Goal: Task Accomplishment & Management: Complete application form

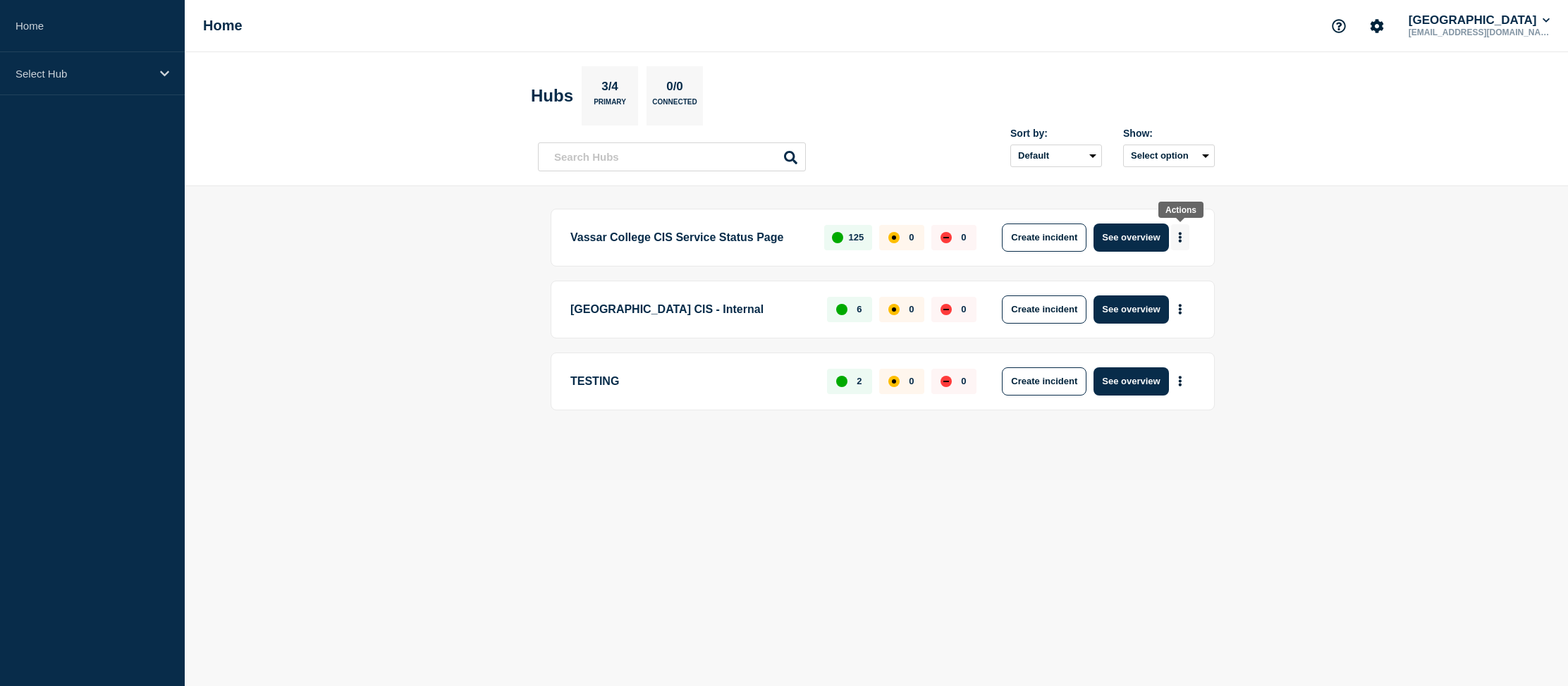
click at [1183, 239] on button "More actions" at bounding box center [1180, 237] width 18 height 26
click at [1183, 281] on button "Create maintenance" at bounding box center [1175, 281] width 95 height 12
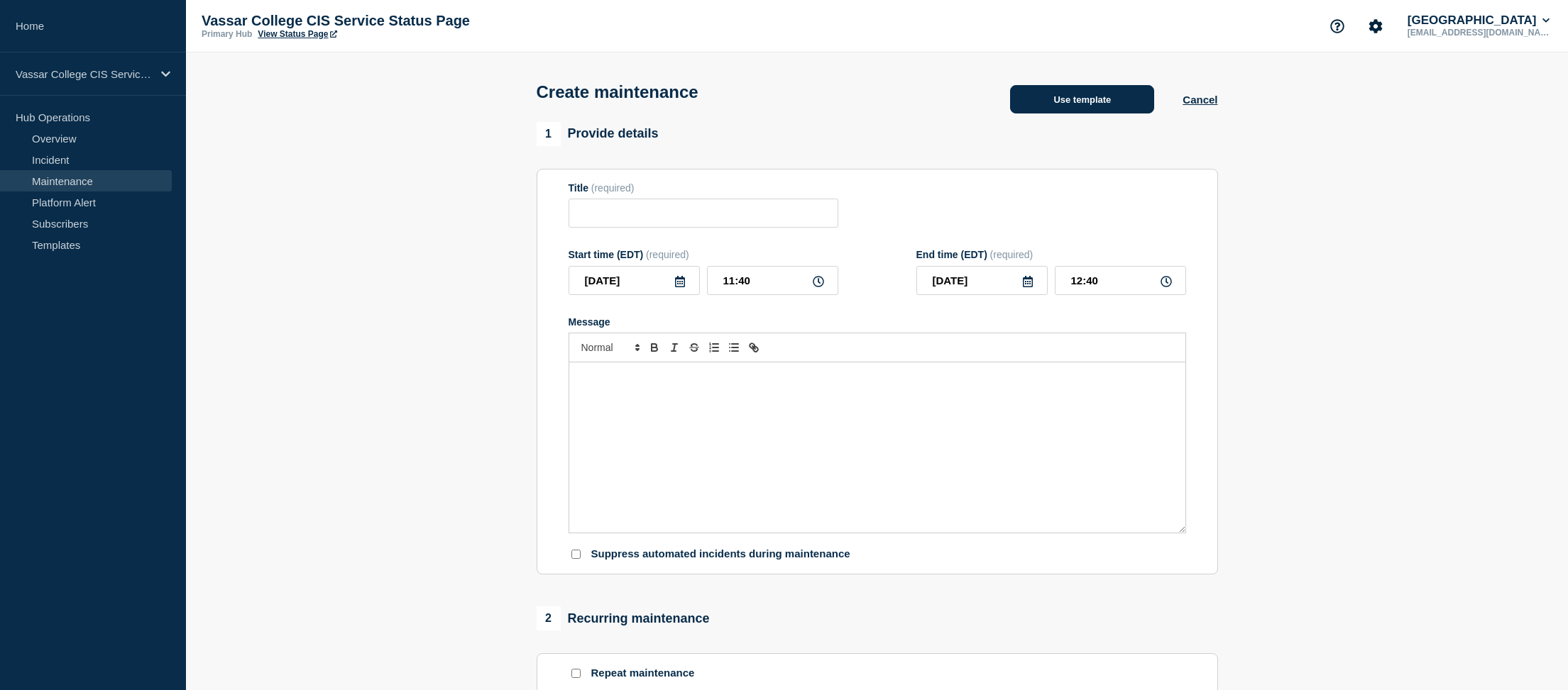
click at [1100, 96] on button "Use template" at bounding box center [1082, 99] width 144 height 28
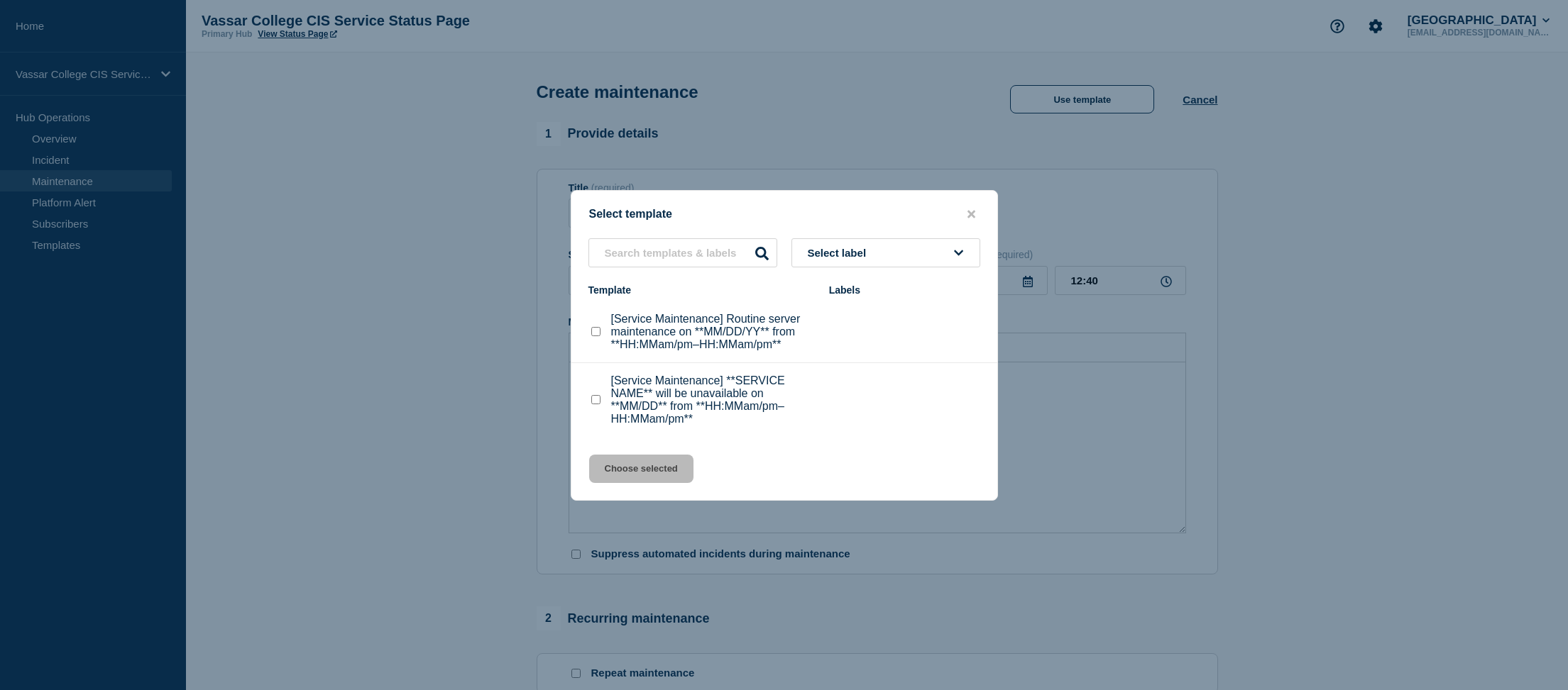
click at [591, 404] on checkbox"] "[Service Maintenance] **SERVICE NAME** will be unavailable on **MM/DD** from **…" at bounding box center [596, 400] width 9 height 9
checkbox checkbox"] "true"
click at [649, 480] on button "Choose selected" at bounding box center [642, 469] width 105 height 28
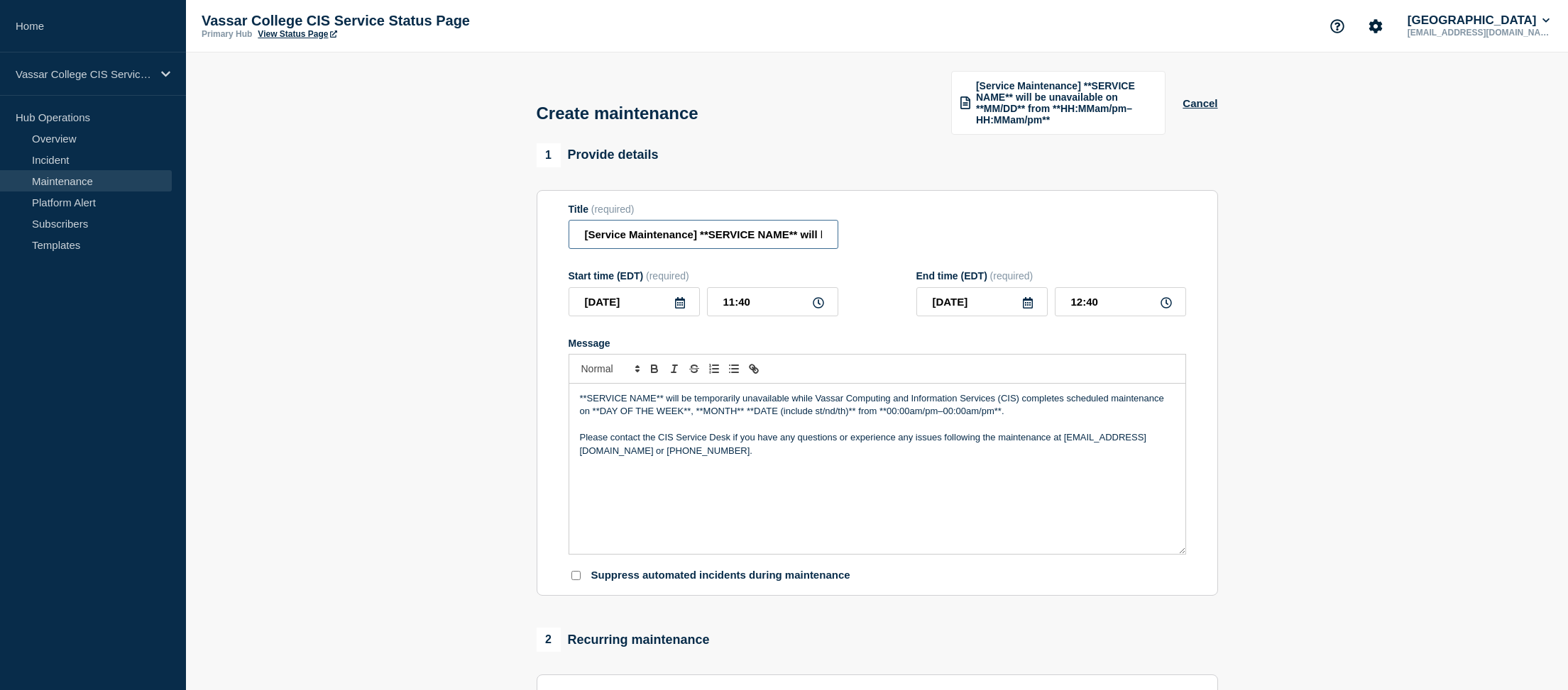
drag, startPoint x: 794, startPoint y: 244, endPoint x: 695, endPoint y: 248, distance: 99.1
click at [695, 248] on input "[Service Maintenance] **SERVICE NAME** will be unavailable on **MM/DD** from **…" at bounding box center [703, 234] width 270 height 29
type input "[Service Maintenance] VAPPs, Titanium, PolicePro, and GuardOne will be unavaila…"
click at [681, 308] on icon at bounding box center [680, 303] width 11 height 11
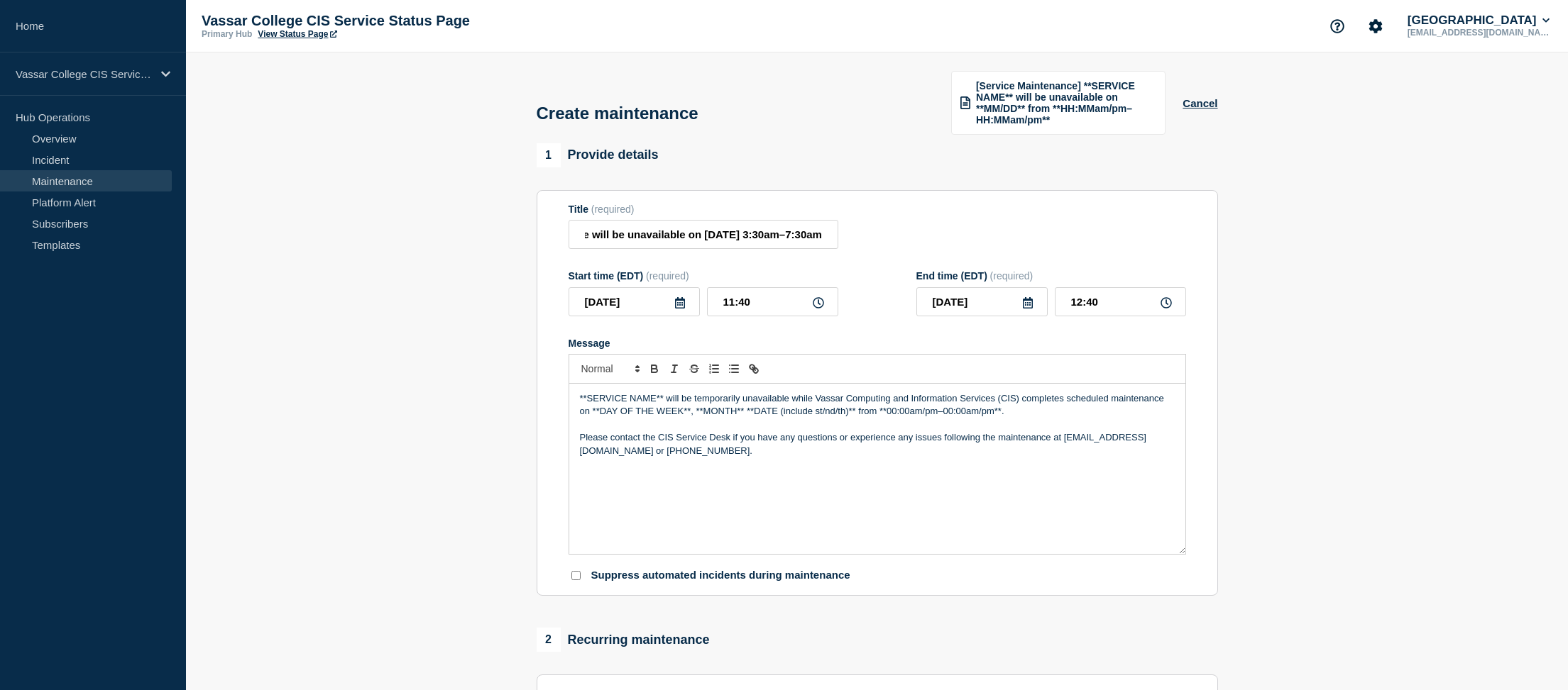
scroll to position [0, 0]
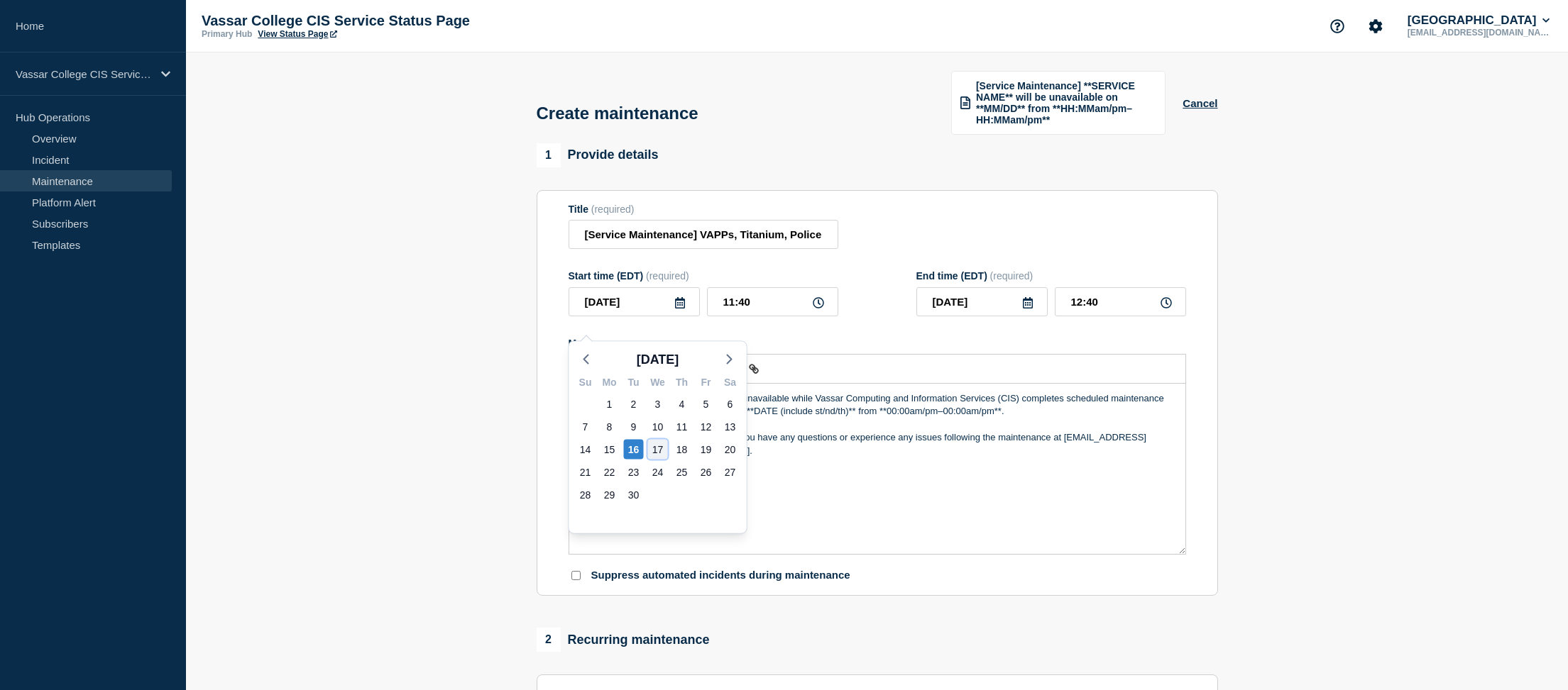
click at [655, 445] on div "17" at bounding box center [657, 449] width 20 height 20
type input "[DATE]"
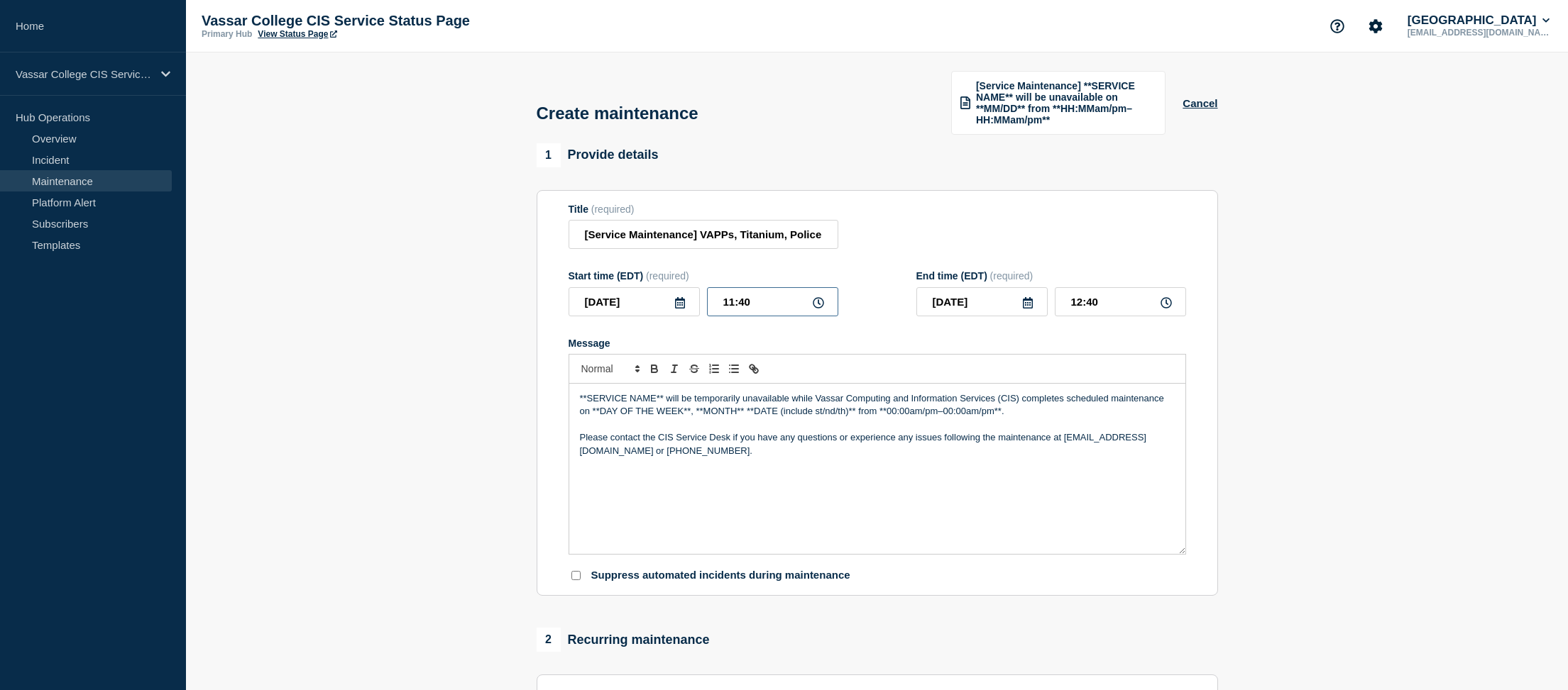
drag, startPoint x: 770, startPoint y: 319, endPoint x: 683, endPoint y: 313, distance: 87.2
click at [684, 313] on div "[DATE] 11:40" at bounding box center [703, 301] width 270 height 29
type input "03:30"
drag, startPoint x: 1088, startPoint y: 314, endPoint x: 1005, endPoint y: 314, distance: 83.0
click at [1008, 313] on div "[DATE] 04:30" at bounding box center [1051, 301] width 270 height 29
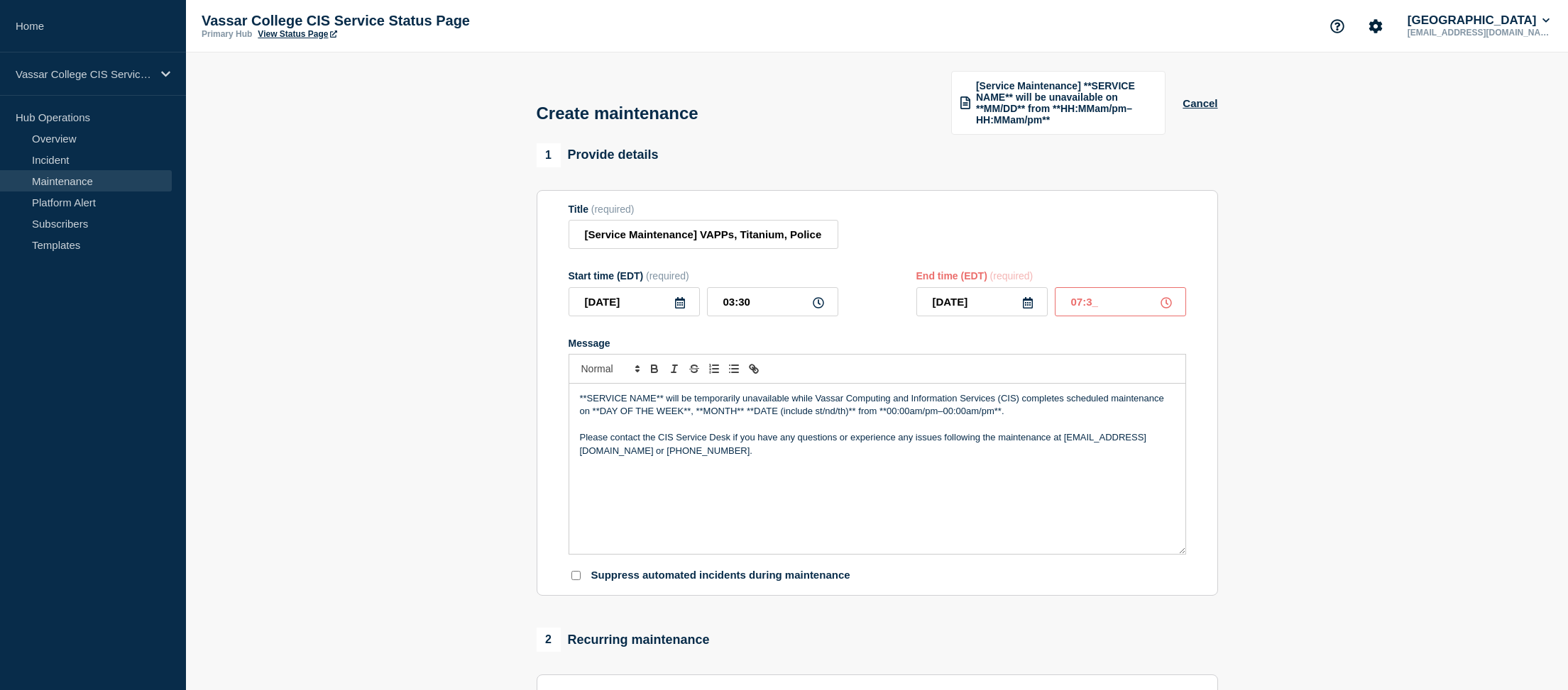
type input "07:30"
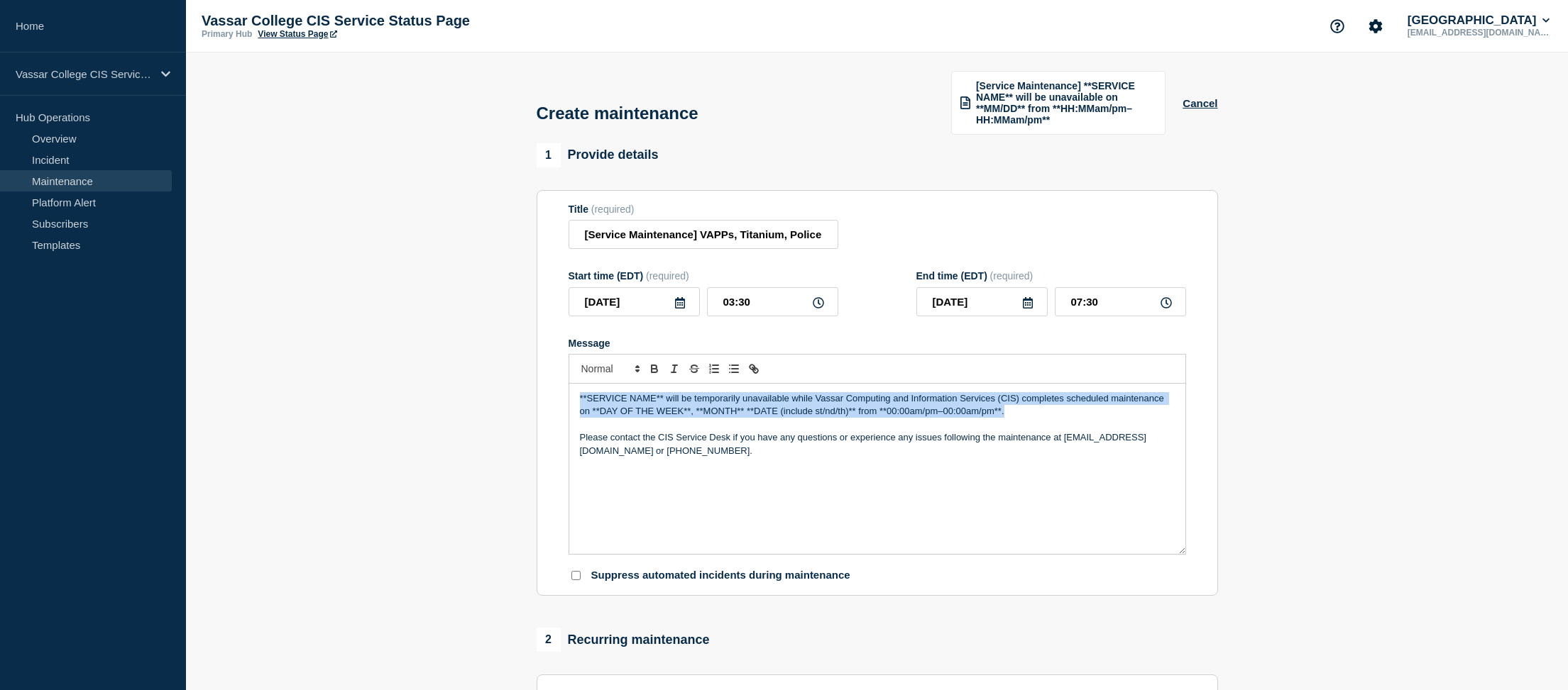
drag, startPoint x: 1019, startPoint y: 431, endPoint x: 540, endPoint y: 414, distance: 479.3
click at [540, 414] on section "Title (required) [Service Maintenance] VAPPs, Titanium, PolicePro, and GuardOne…" at bounding box center [878, 393] width 682 height 407
paste div "Message"
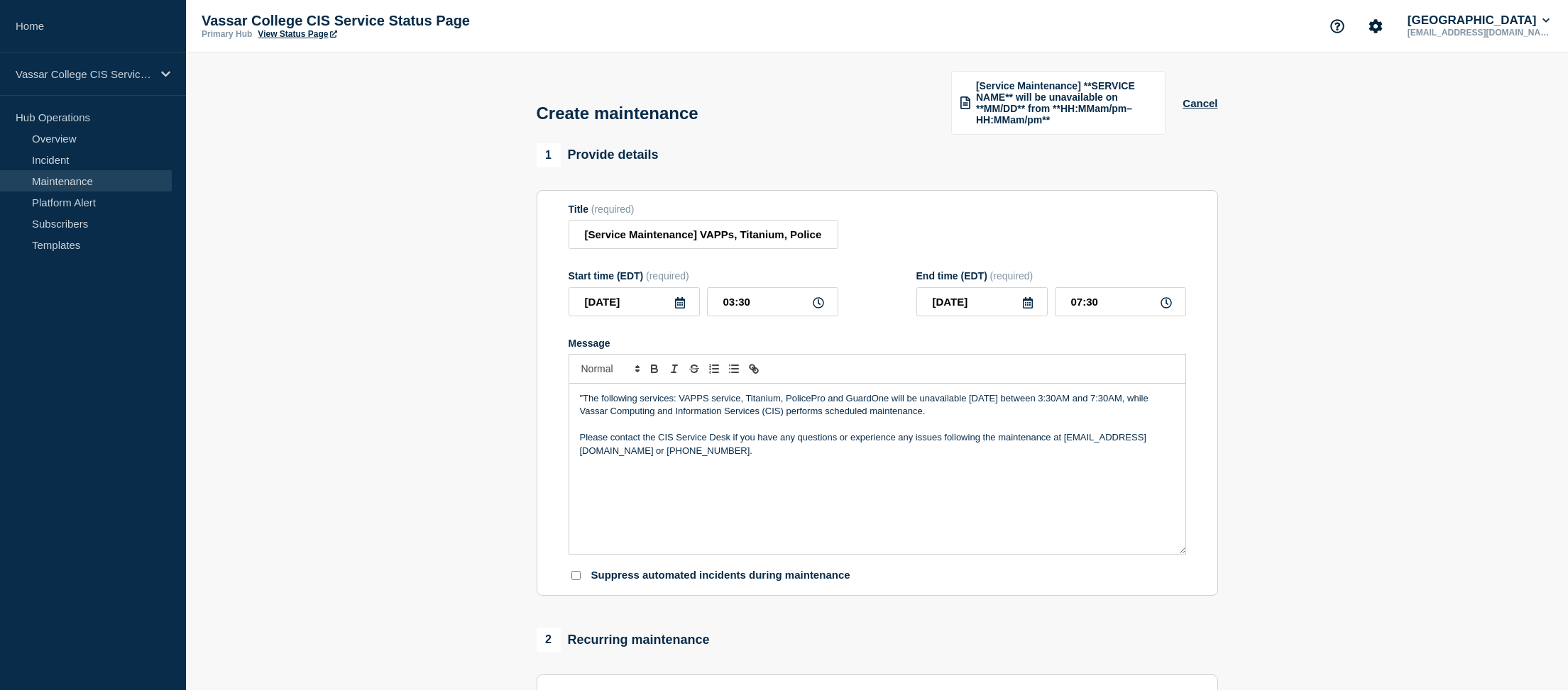
click at [584, 419] on p ""The following services: VAPPS service, Titanium, PolicePro and GuardOne will b…" at bounding box center [878, 405] width 595 height 26
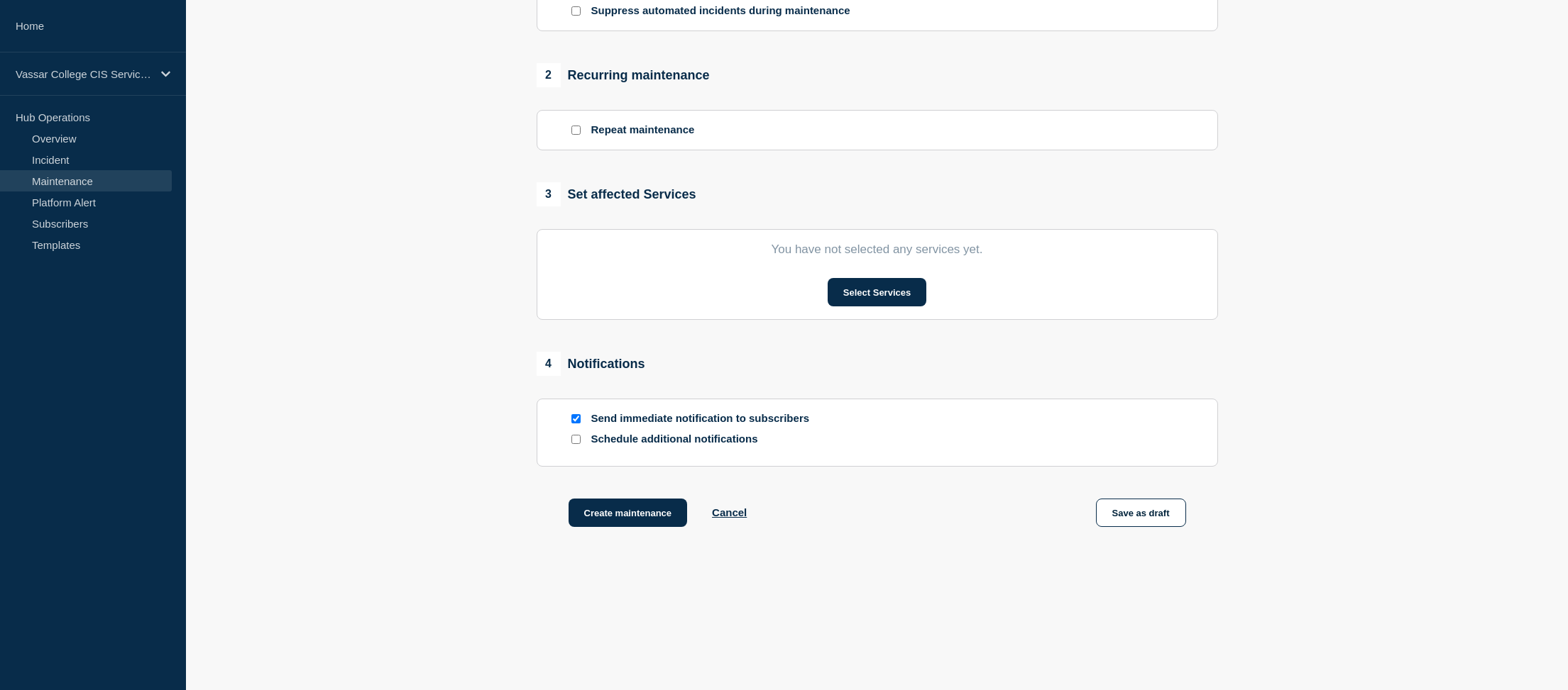
scroll to position [592, 0]
click at [885, 289] on button "Select Services" at bounding box center [877, 293] width 98 height 28
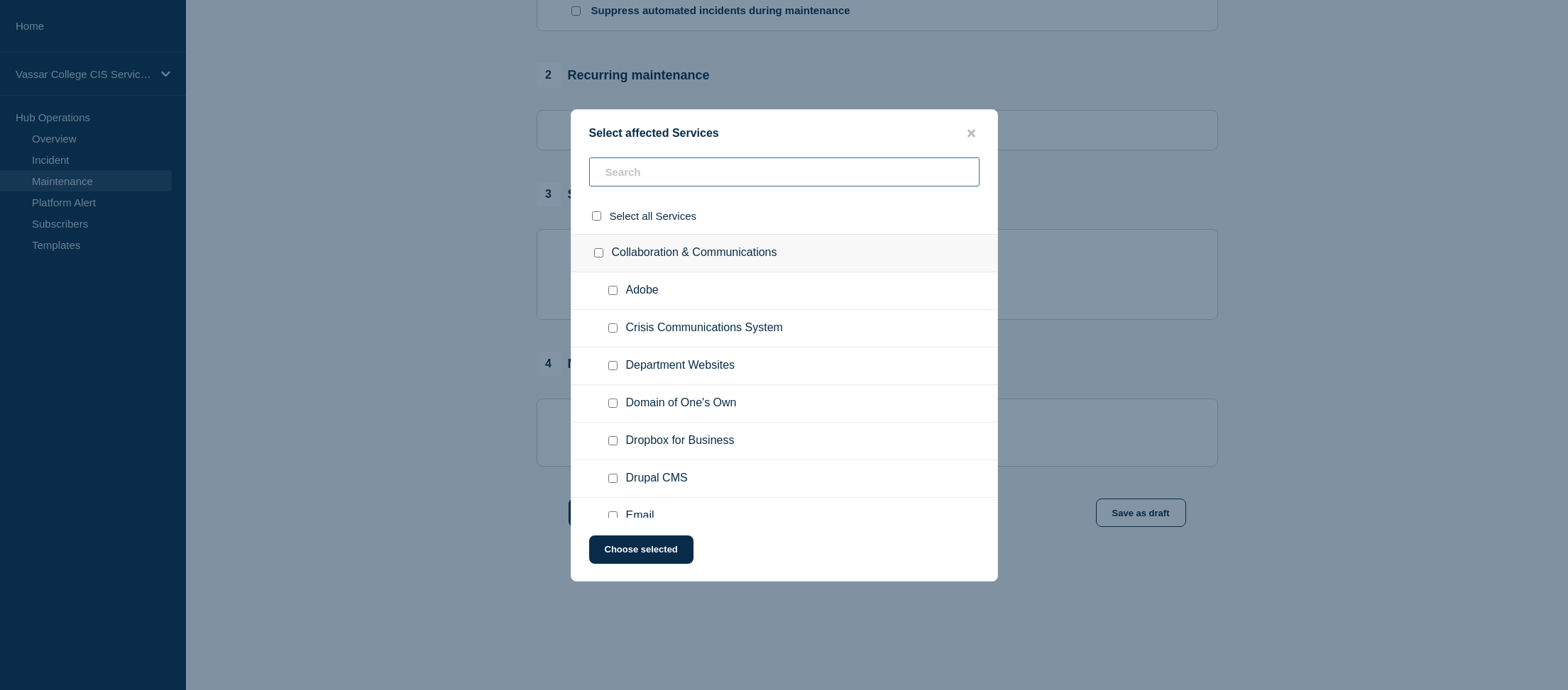
click at [734, 162] on input "text" at bounding box center [785, 172] width 390 height 29
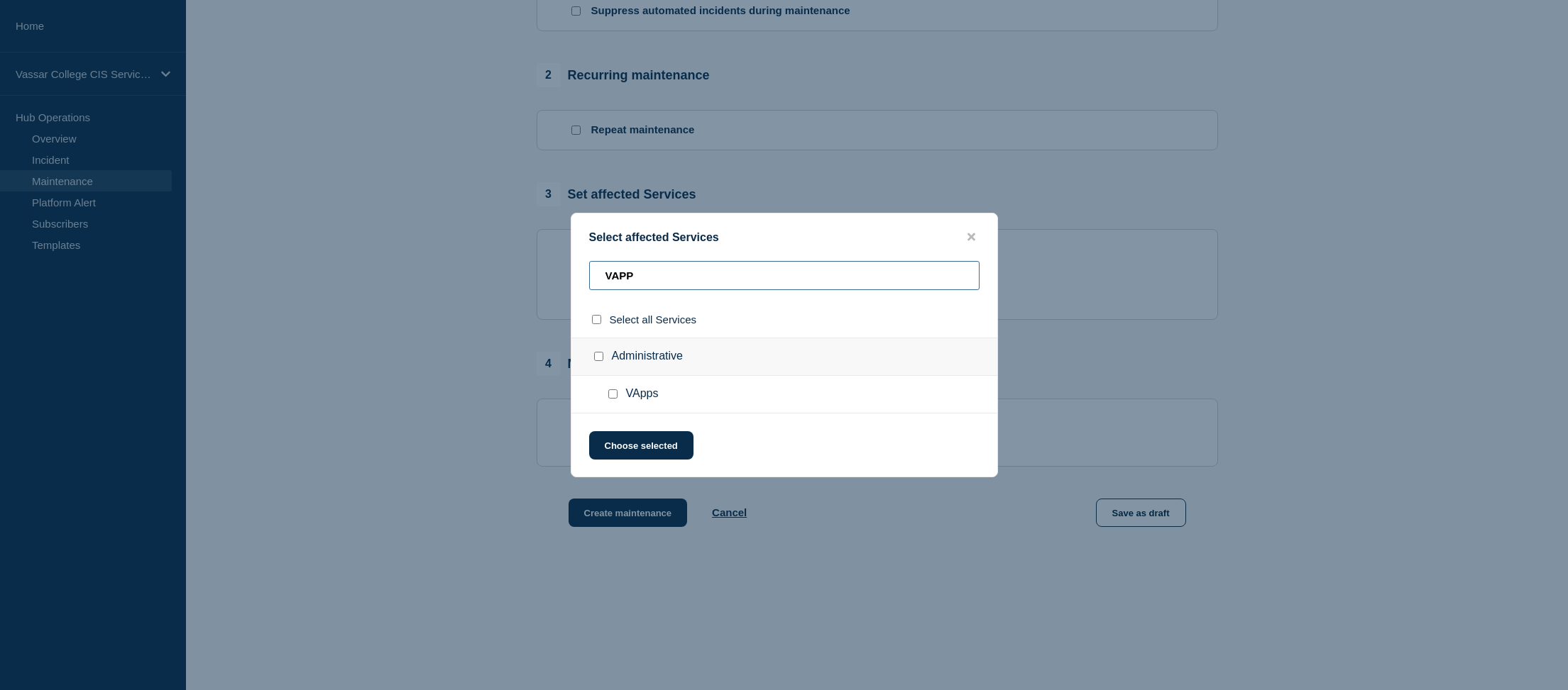
type input "VAPP"
click at [600, 356] on input "Administrative checkbox" at bounding box center [599, 356] width 9 height 9
checkbox input "true"
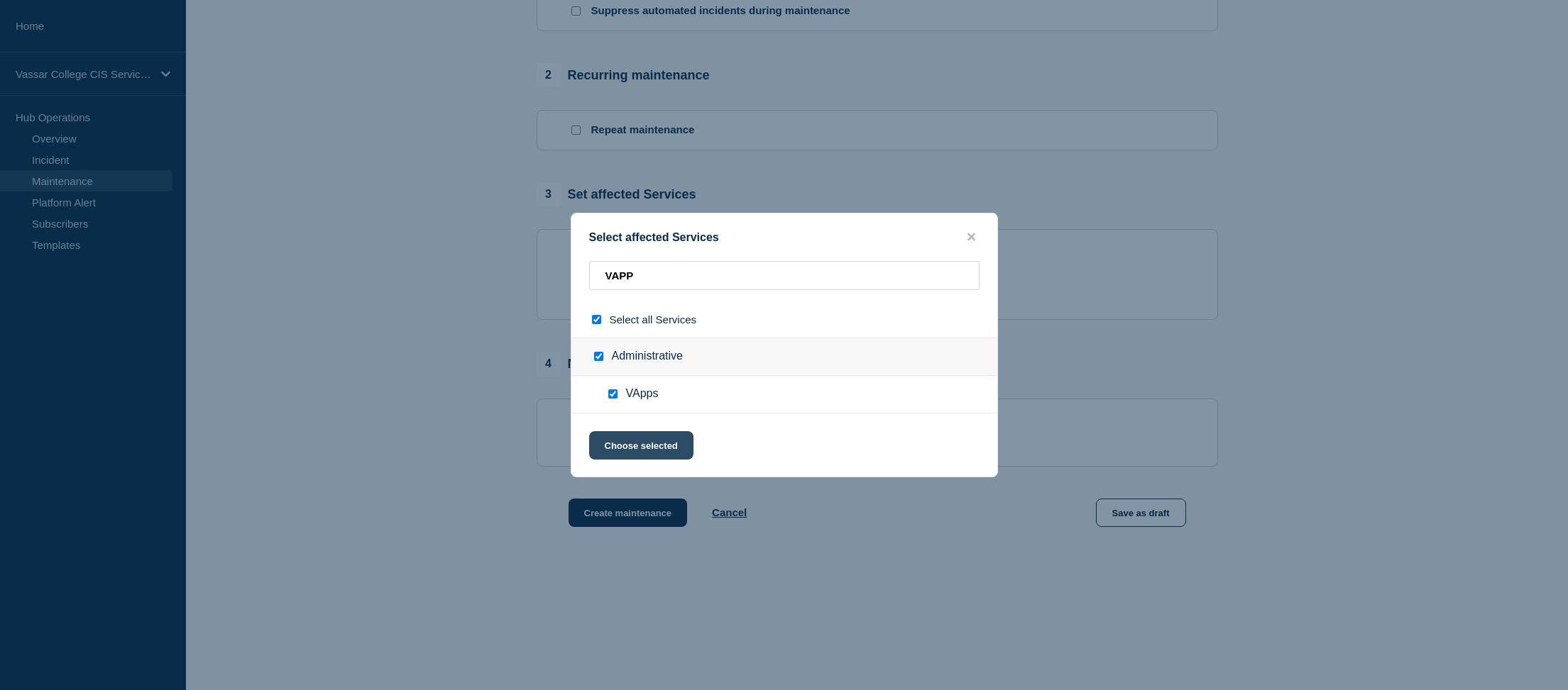
click at [654, 450] on button "Choose selected" at bounding box center [642, 445] width 105 height 28
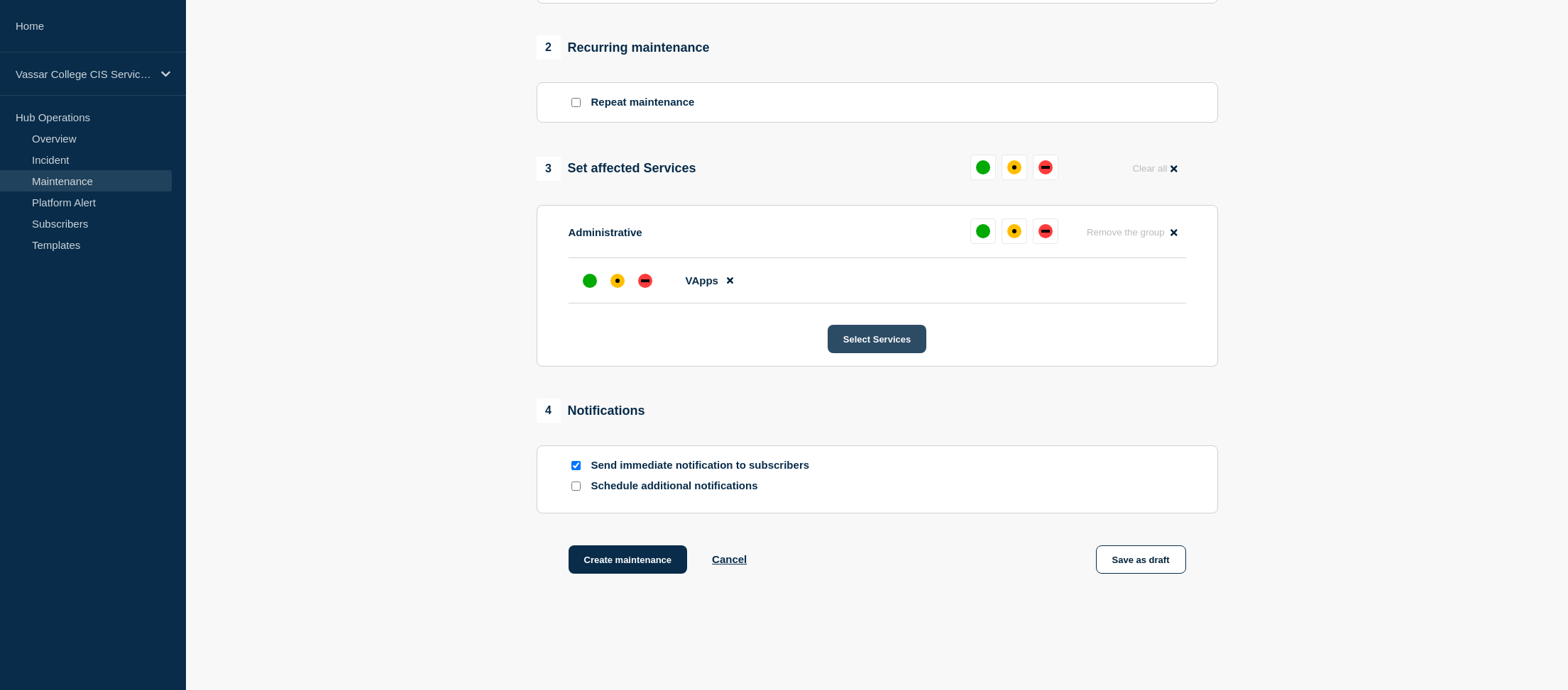
click at [844, 353] on button "Select Services" at bounding box center [877, 339] width 98 height 28
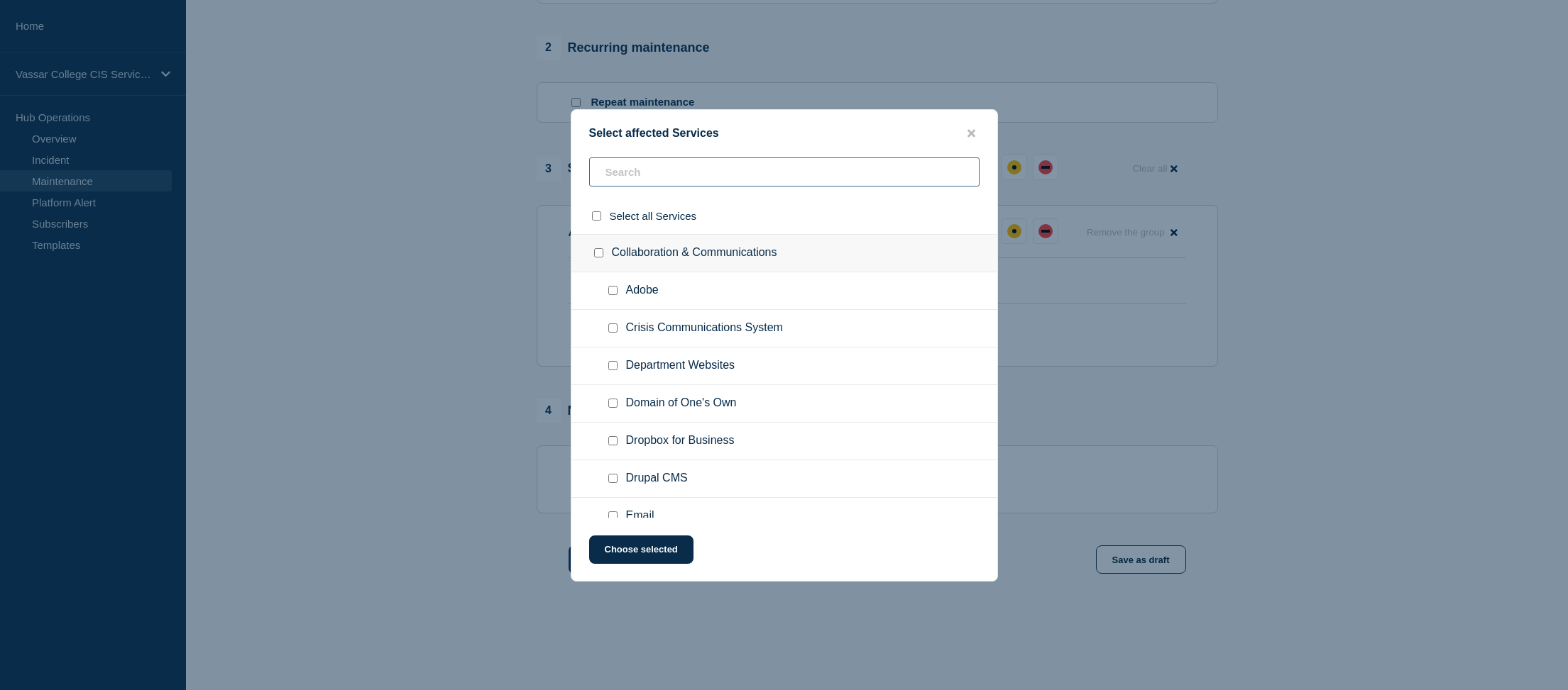
click at [690, 178] on input "text" at bounding box center [785, 172] width 390 height 29
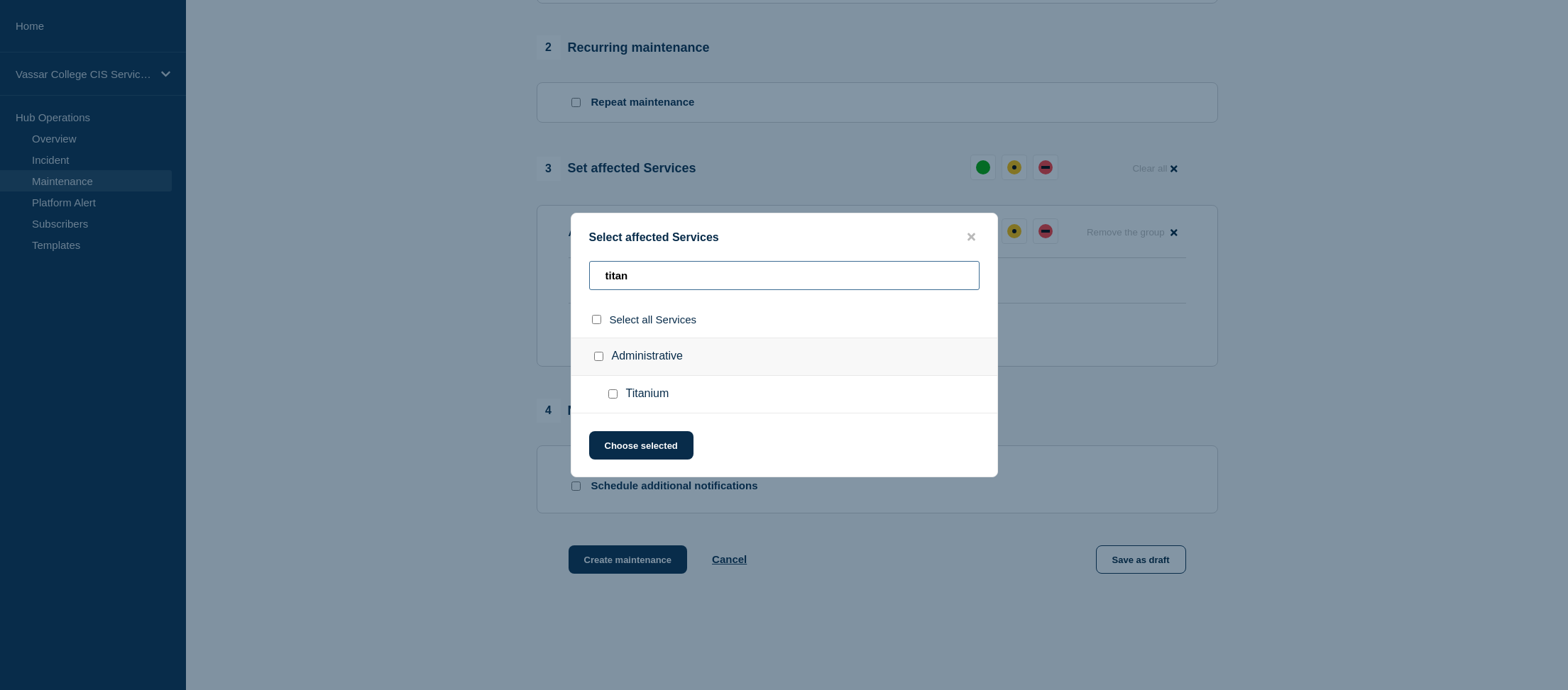
type input "titan"
click at [675, 364] on div "Administrative" at bounding box center [784, 356] width 426 height 39
click at [597, 355] on input "Administrative checkbox" at bounding box center [599, 356] width 9 height 9
checkbox input "true"
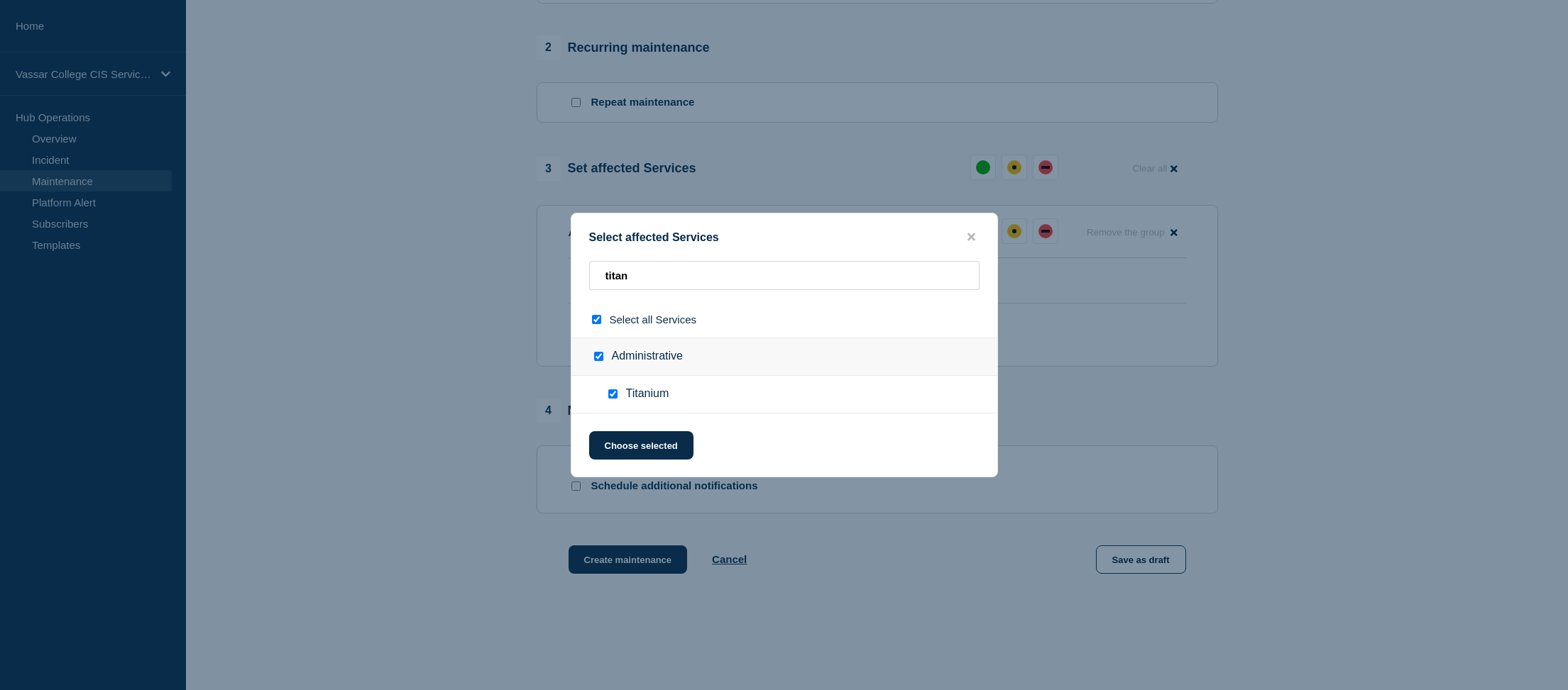
checkbox input "true"
click at [642, 445] on button "Choose selected" at bounding box center [642, 445] width 105 height 28
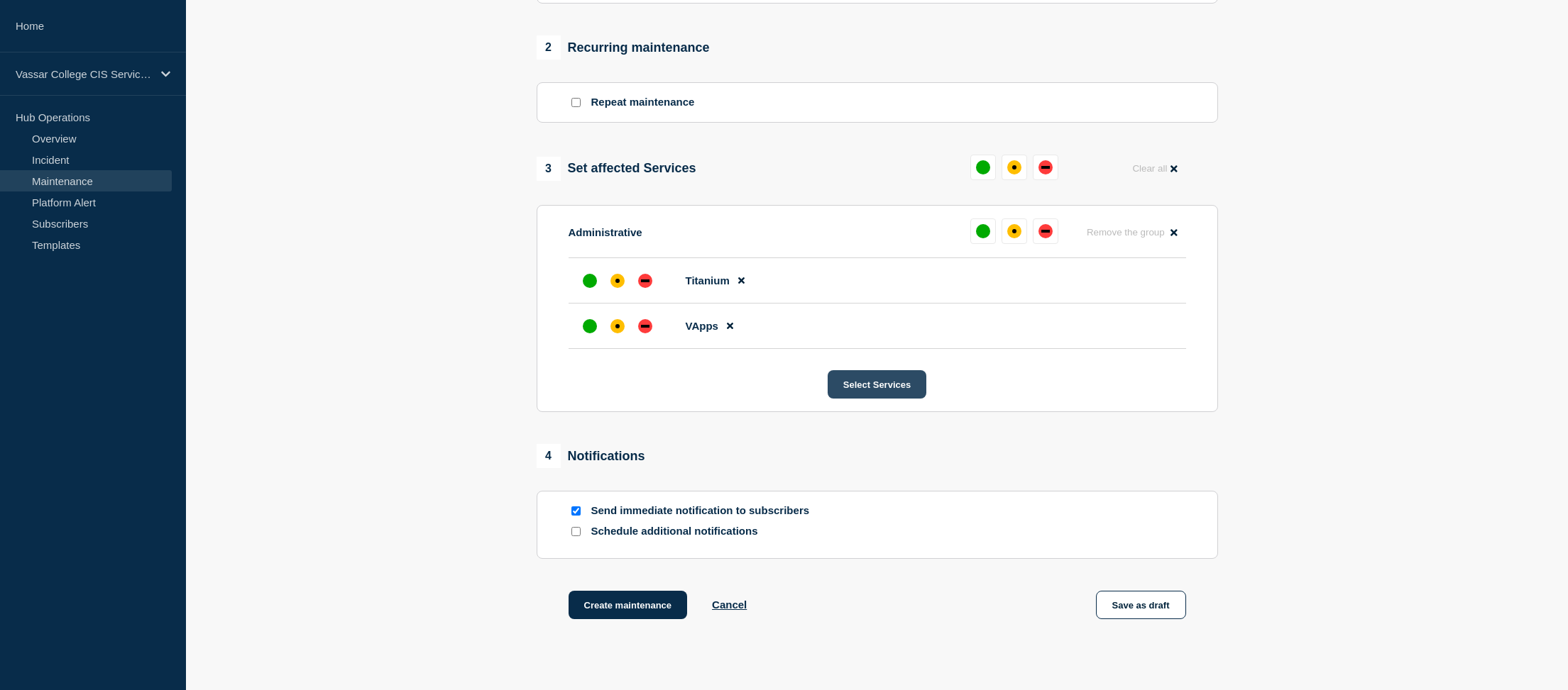
click at [883, 399] on button "Select Services" at bounding box center [877, 385] width 98 height 28
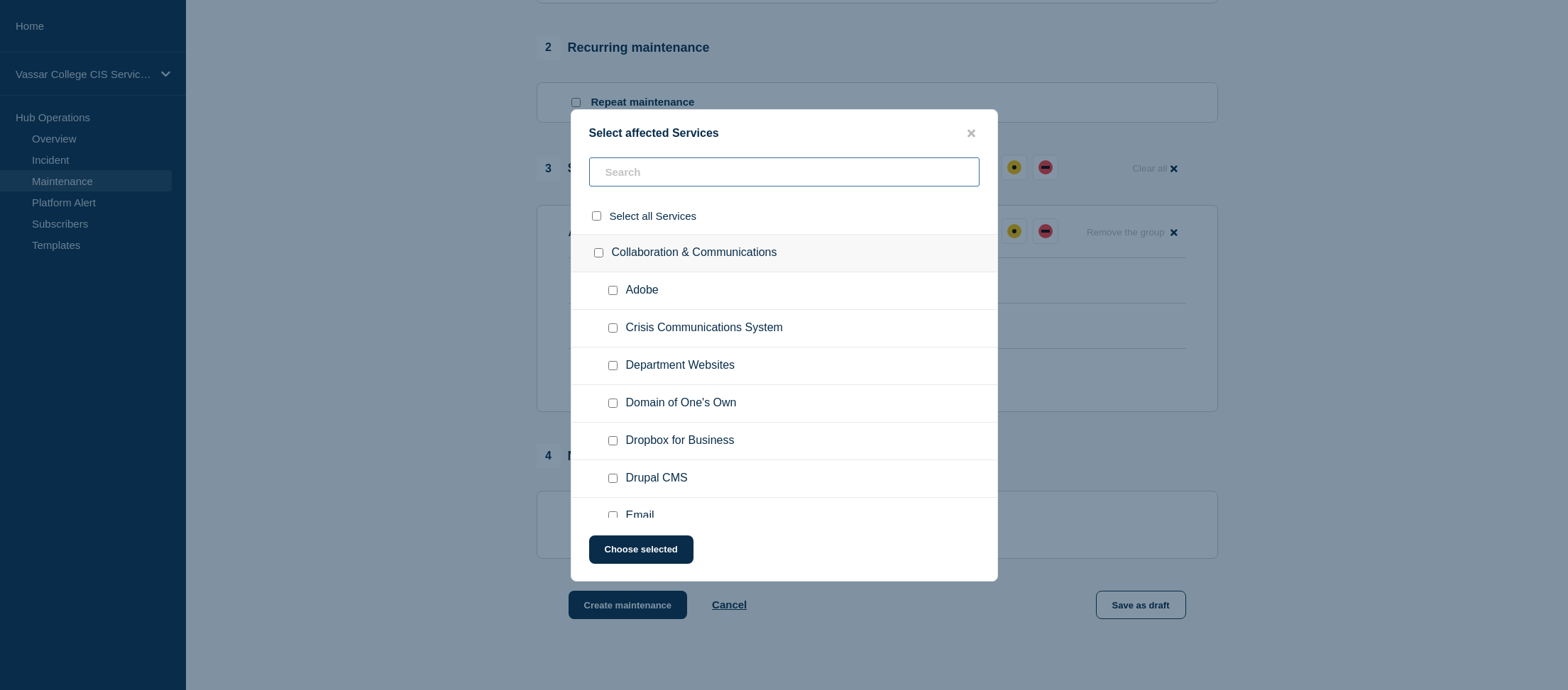
click at [713, 179] on input "text" at bounding box center [785, 172] width 390 height 29
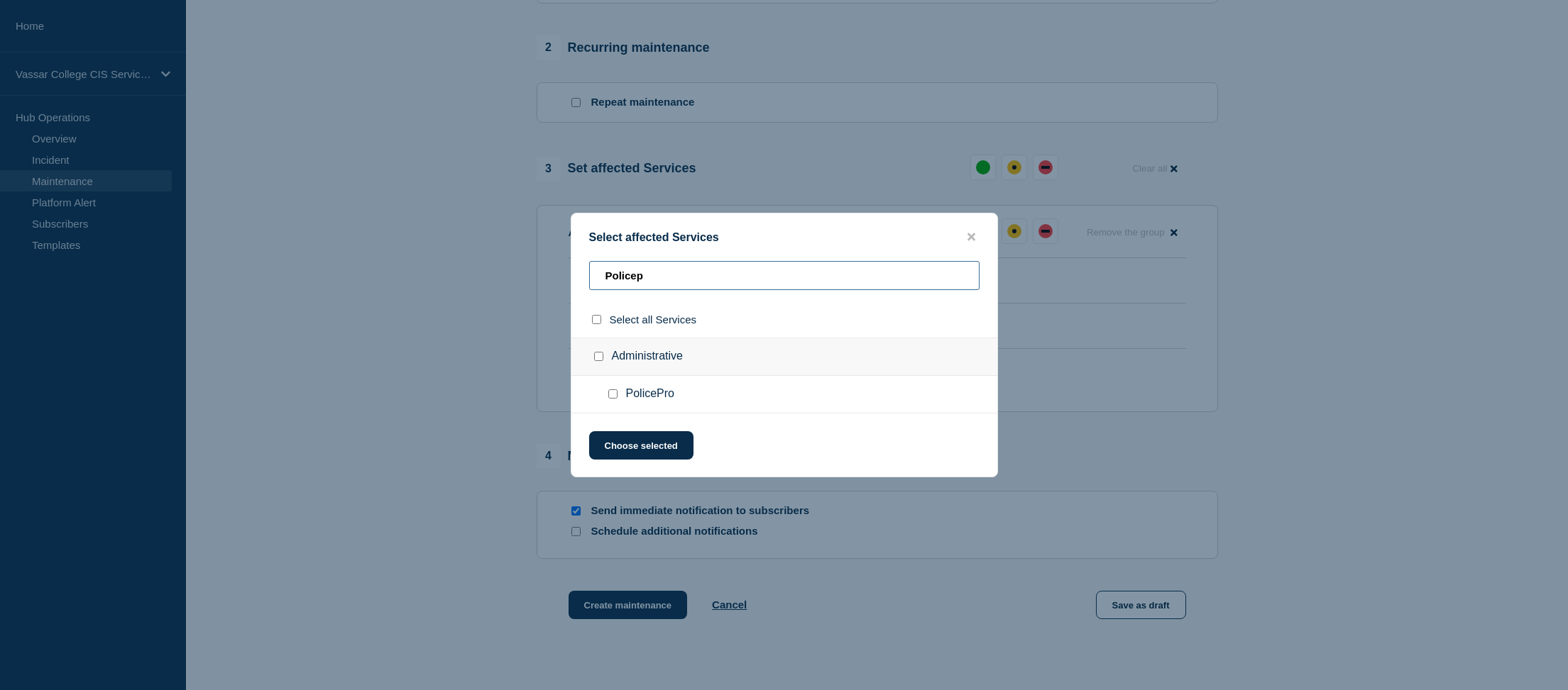
type input "Policep"
click at [593, 360] on div at bounding box center [601, 357] width 20 height 14
click at [601, 359] on input "Administrative checkbox" at bounding box center [599, 356] width 9 height 9
checkbox input "true"
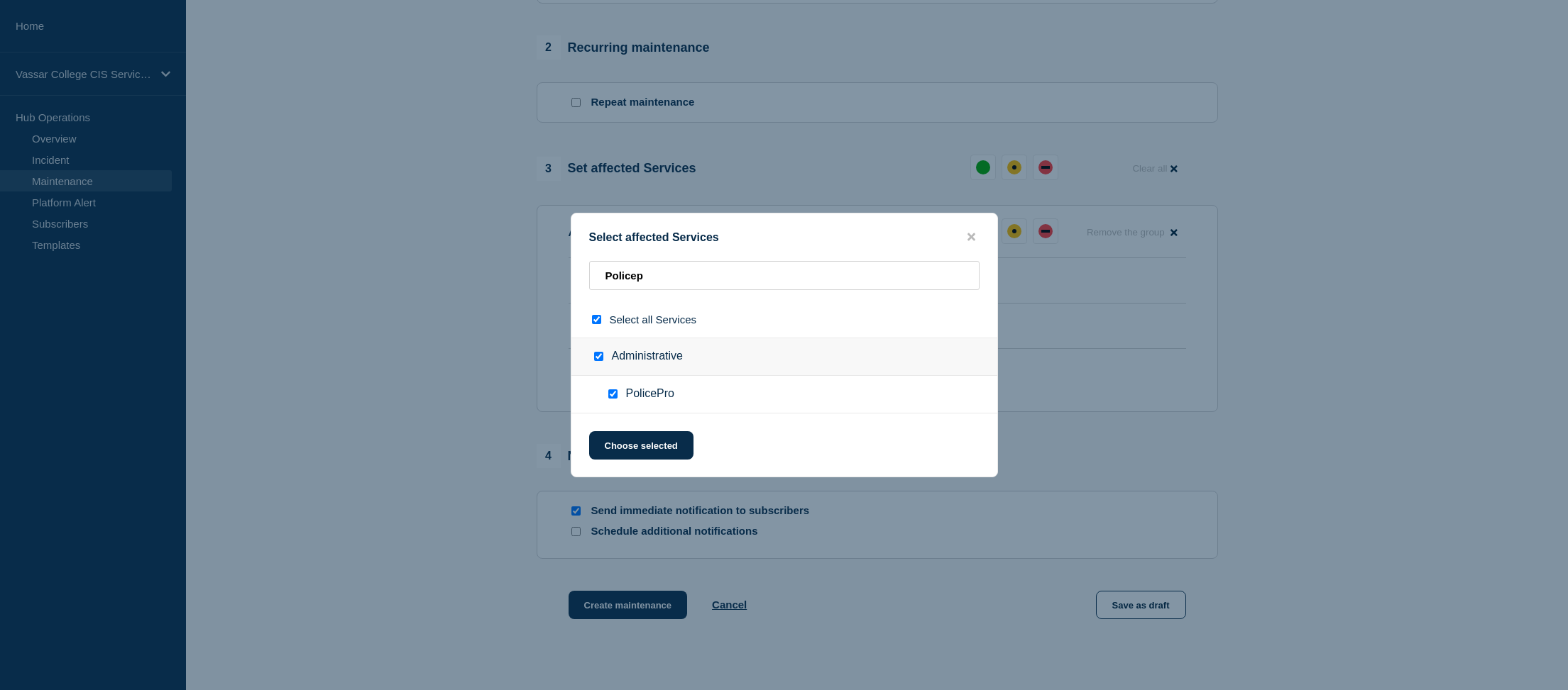
checkbox input "true"
click at [670, 459] on button "Choose selected" at bounding box center [642, 445] width 105 height 28
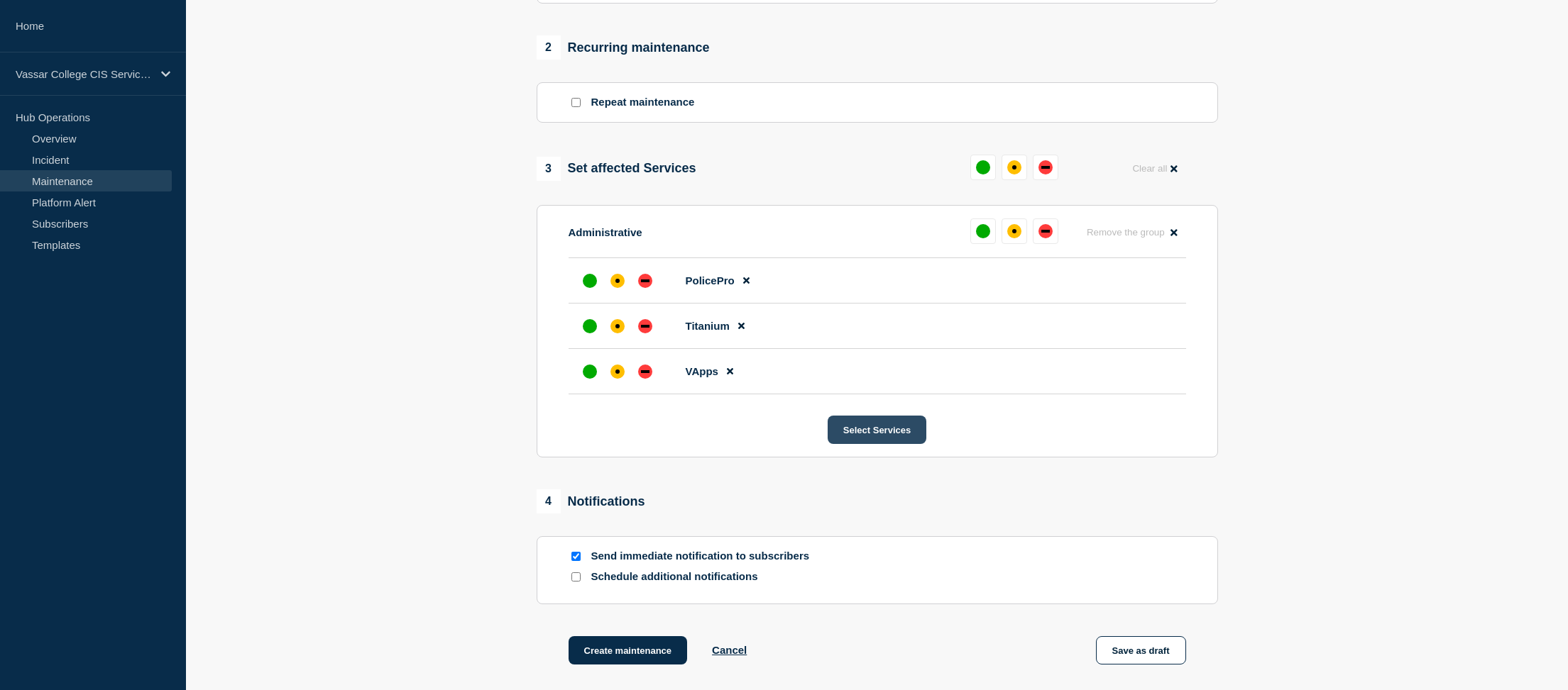
click at [875, 445] on button "Select Services" at bounding box center [877, 430] width 98 height 28
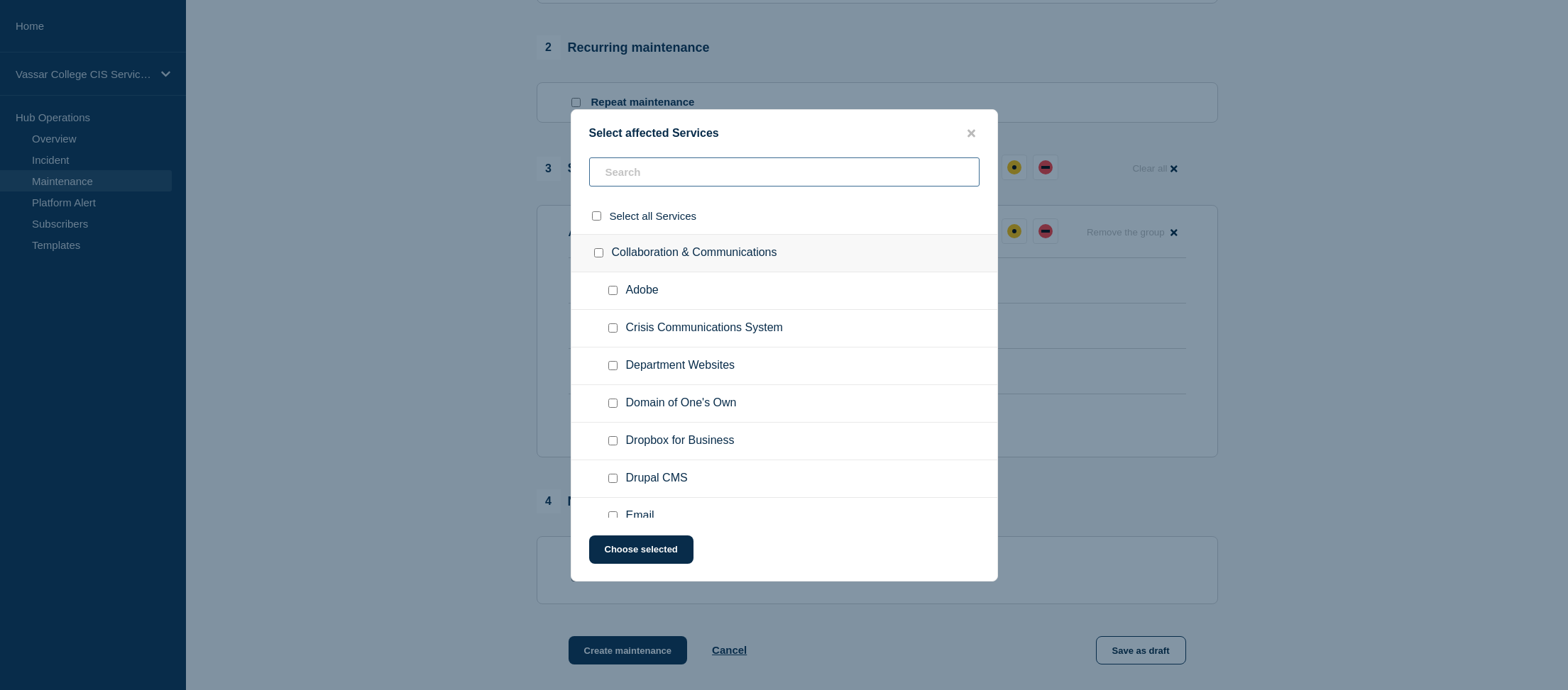
click at [709, 181] on input "text" at bounding box center [785, 172] width 390 height 29
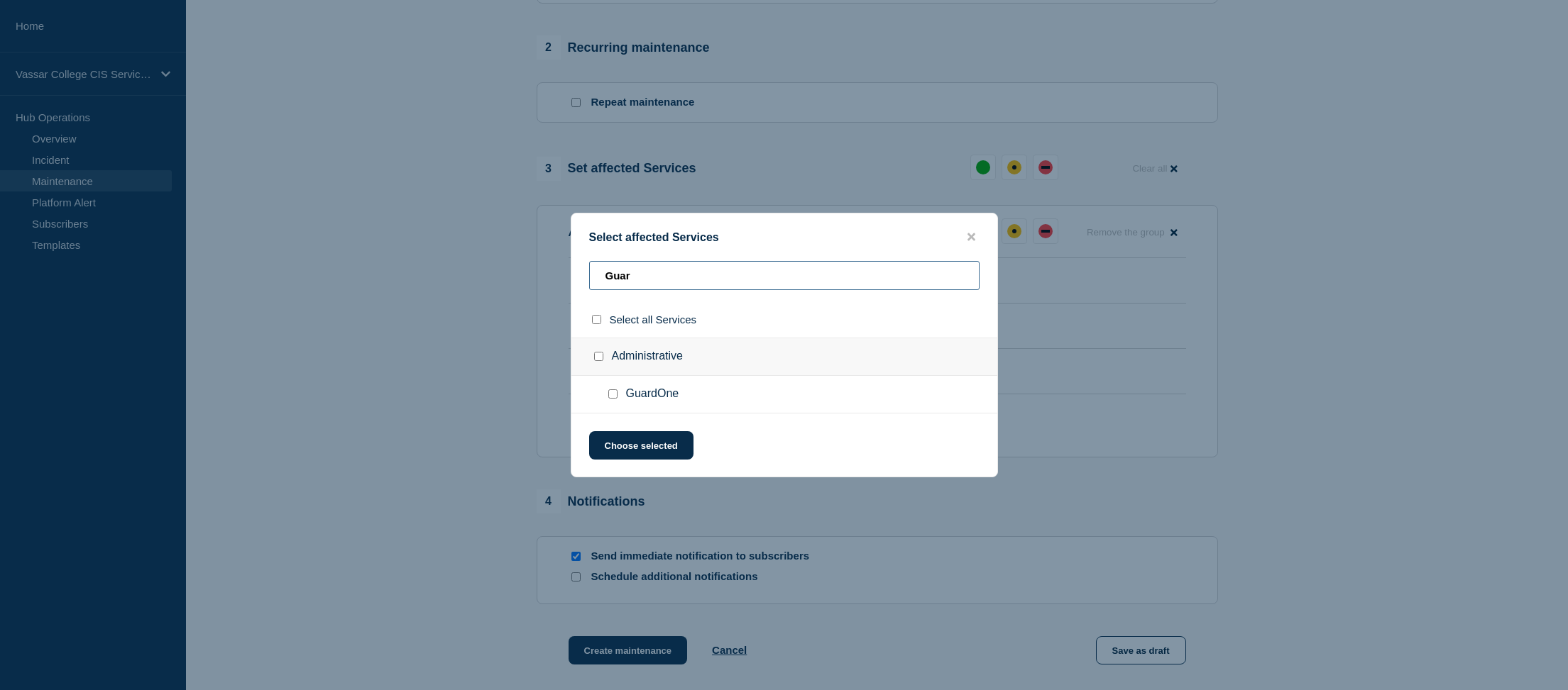
type input "Guar"
drag, startPoint x: 668, startPoint y: 363, endPoint x: 674, endPoint y: 377, distance: 15.2
click at [668, 363] on div "Administrative" at bounding box center [784, 356] width 426 height 39
click at [603, 358] on input "Administrative checkbox" at bounding box center [599, 356] width 9 height 9
checkbox input "true"
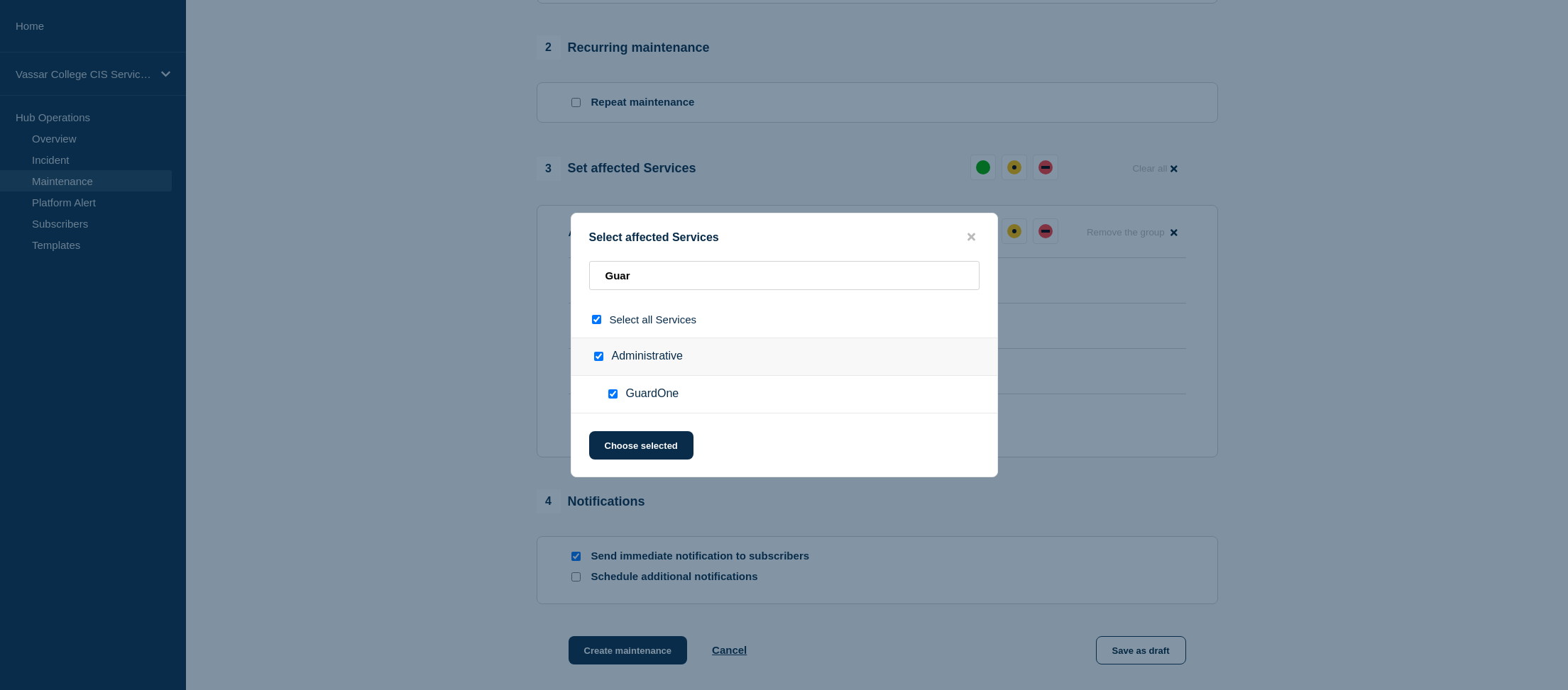
checkbox input "true"
click at [645, 455] on button "Choose selected" at bounding box center [642, 445] width 105 height 28
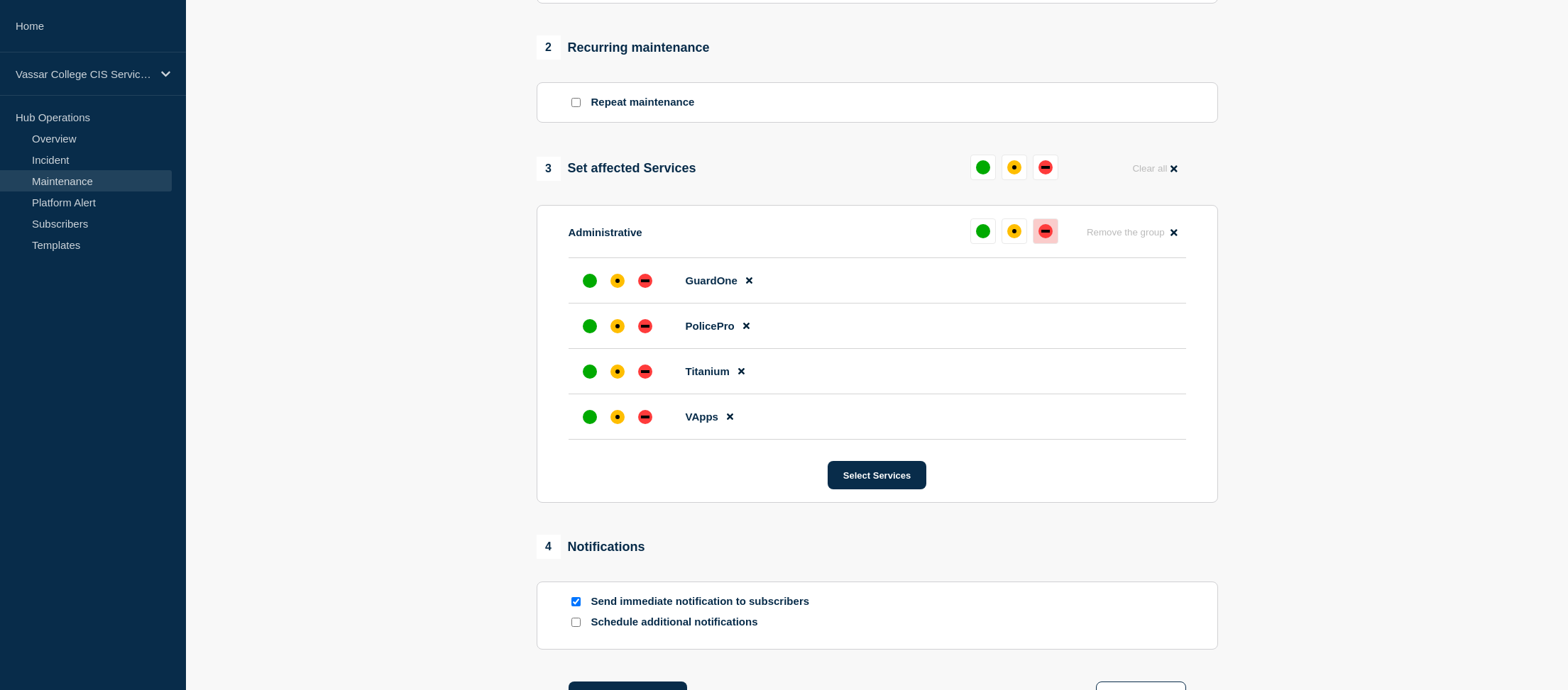
click at [1041, 238] on div "down" at bounding box center [1045, 231] width 14 height 14
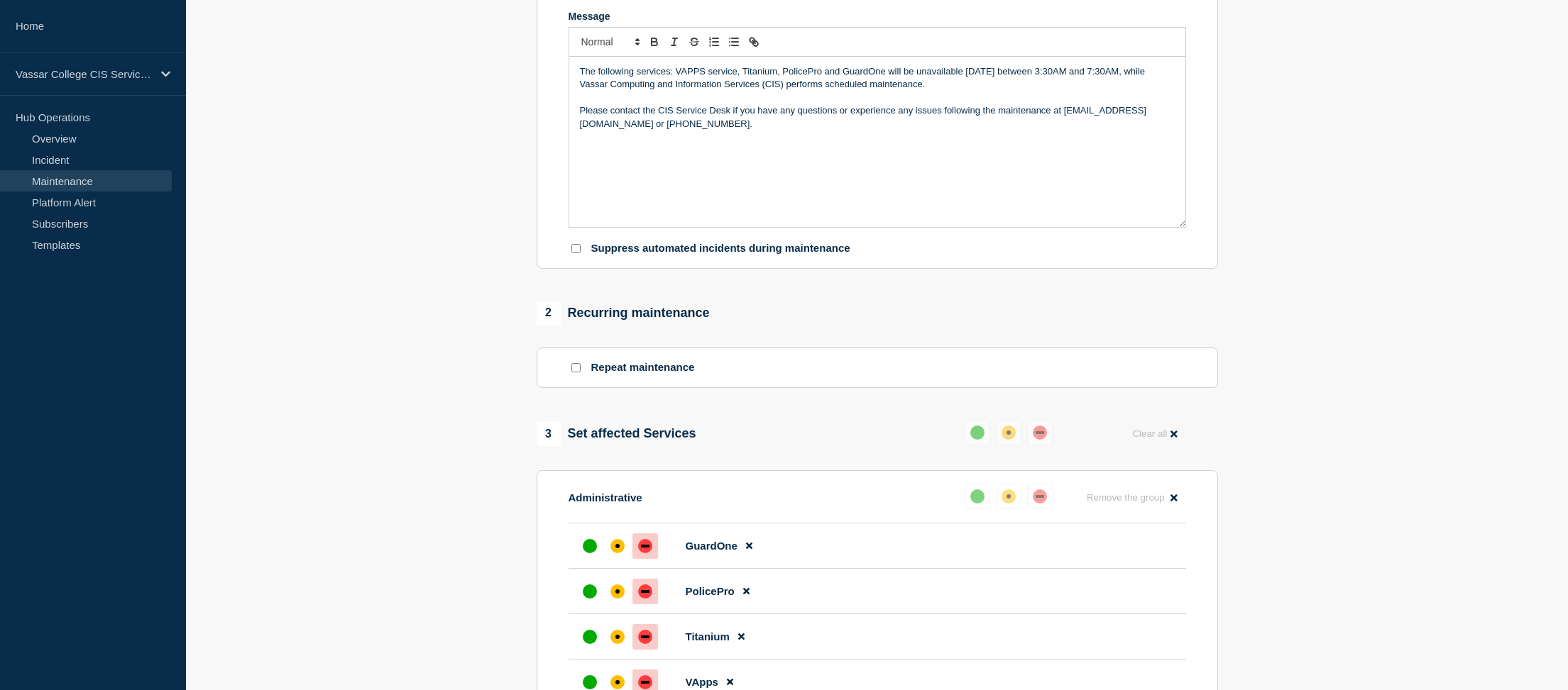
scroll to position [0, 0]
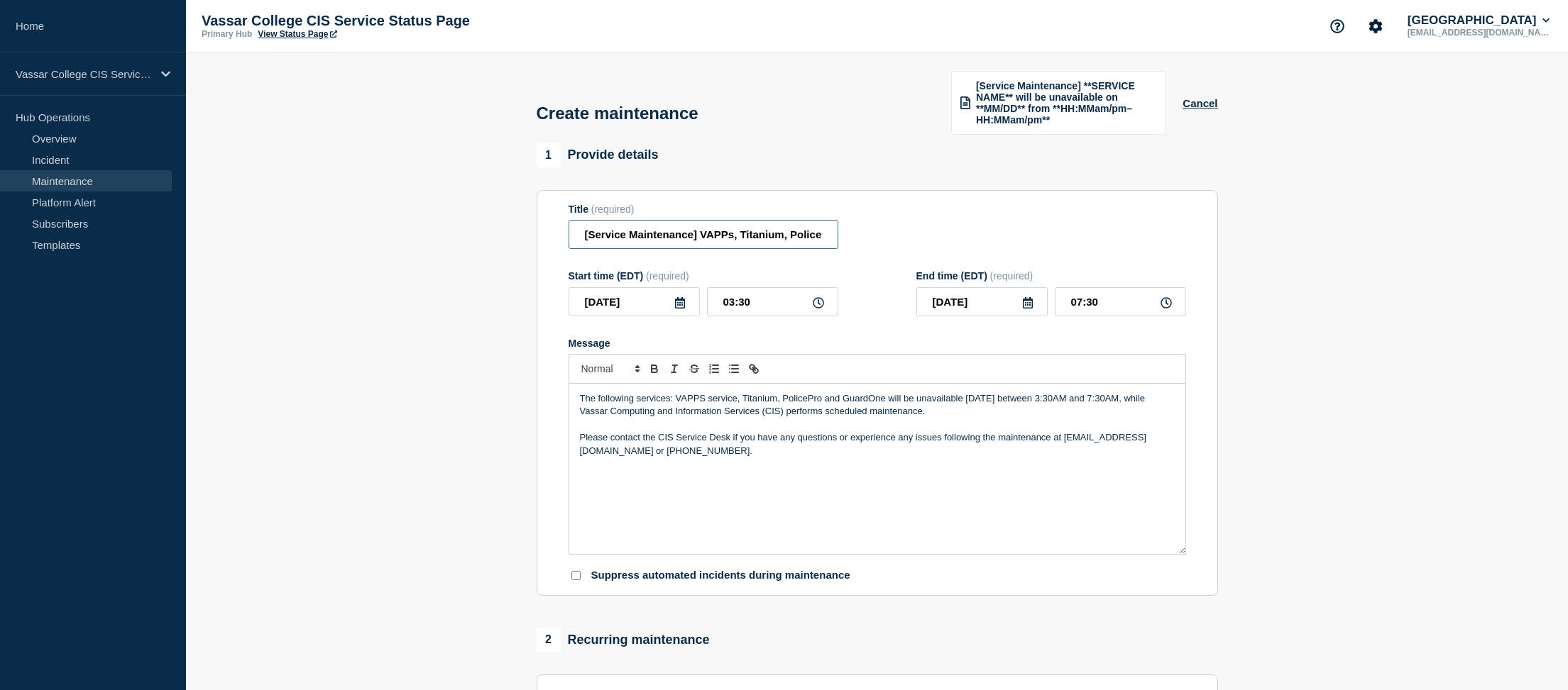
drag, startPoint x: 714, startPoint y: 251, endPoint x: 705, endPoint y: 250, distance: 9.1
click at [714, 249] on input "[Service Maintenance] VAPPs, Titanium, PolicePro, and GuardOne will be unavaila…" at bounding box center [703, 234] width 270 height 29
drag, startPoint x: 697, startPoint y: 249, endPoint x: 846, endPoint y: 244, distance: 149.1
click at [846, 244] on div "Title (required) [Service Maintenance] VAPPs, Titanium, PolicePro, and GuardOne…" at bounding box center [877, 227] width 618 height 46
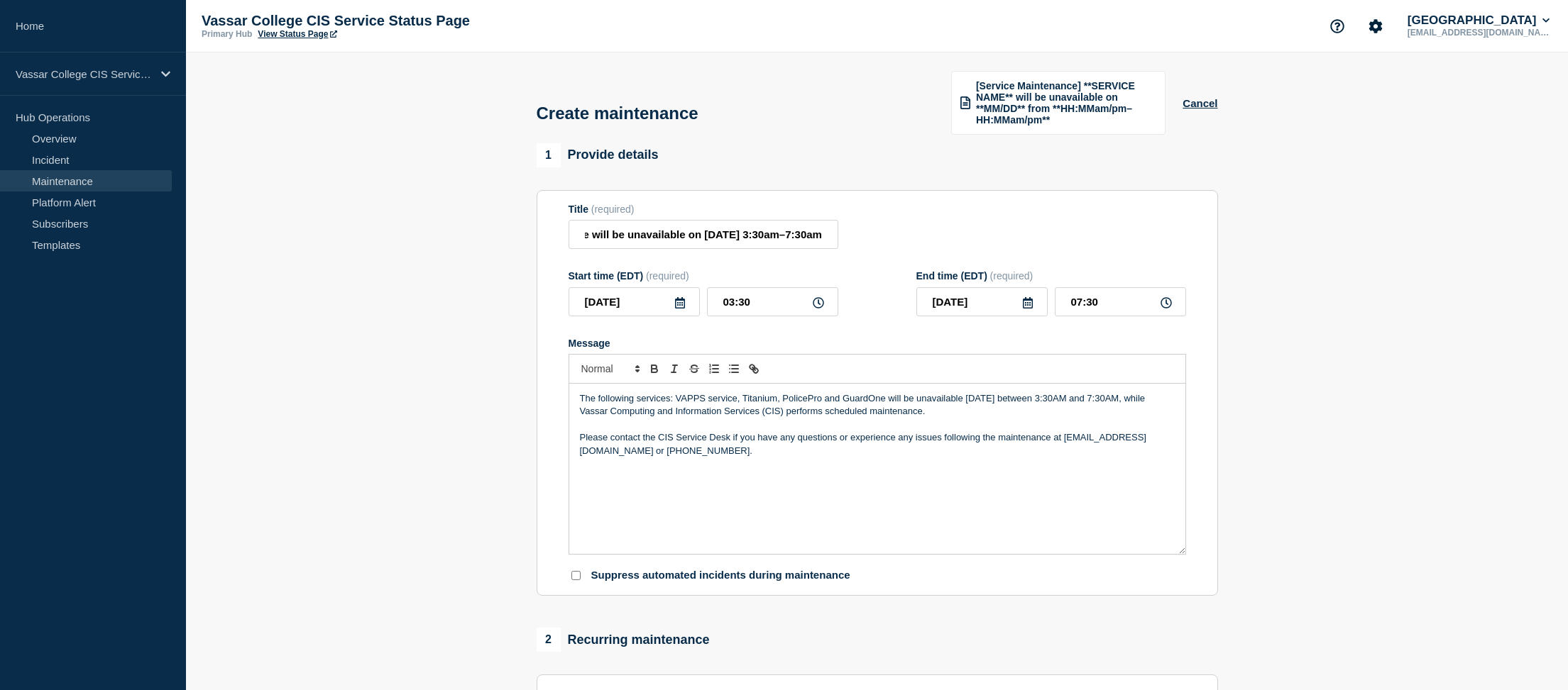
scroll to position [0, 0]
click at [857, 244] on div "Title (required) [Service Maintenance] VAPPs, Titanium, PolicePro, and GuardOne…" at bounding box center [877, 227] width 618 height 46
click at [701, 245] on input "[Service Maintenance] VAPPs, Titanium, PolicePro, and GuardOne will be unavaila…" at bounding box center [703, 234] width 270 height 29
drag, startPoint x: 699, startPoint y: 246, endPoint x: 827, endPoint y: 245, distance: 128.0
click at [827, 245] on input "[Service Maintenance] VAPPs, Titanium, PolicePro, and GuardOne will be unavaila…" at bounding box center [703, 234] width 270 height 29
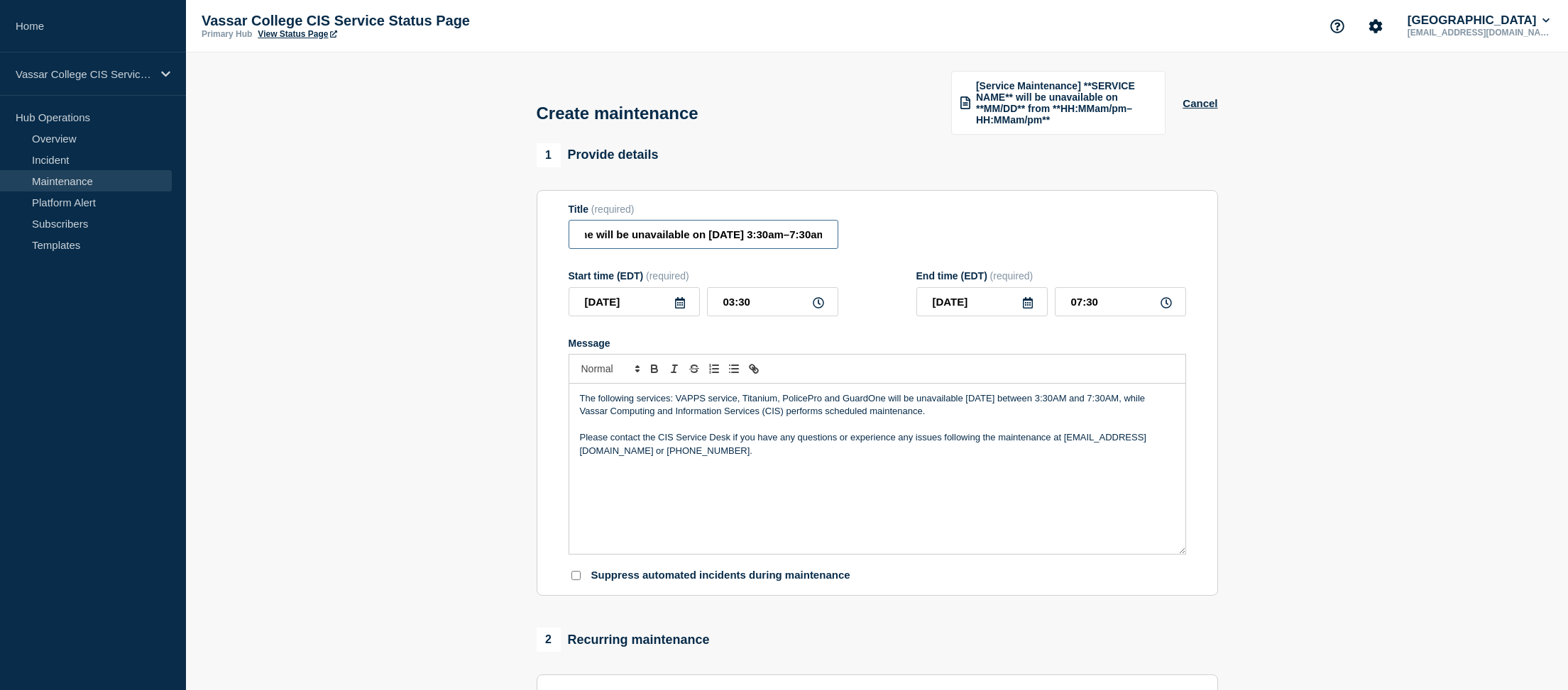
scroll to position [0, 371]
click at [778, 249] on input "[Service Maintenance] VAPPs, Titanium, PolicePro, and GuardOne will be unavaila…" at bounding box center [703, 234] width 270 height 29
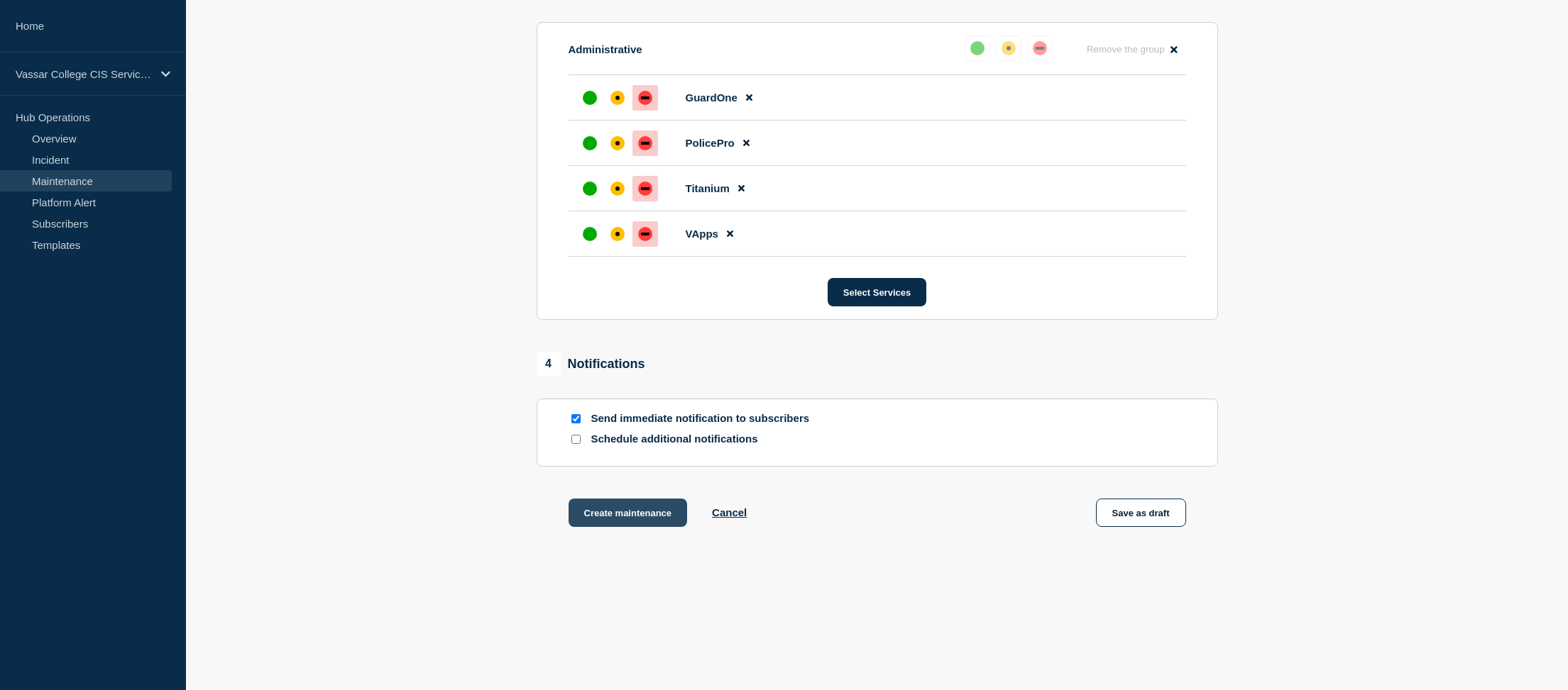
scroll to position [0, 0]
click at [619, 515] on button "Create maintenance" at bounding box center [628, 513] width 120 height 28
